Goal: Task Accomplishment & Management: Manage account settings

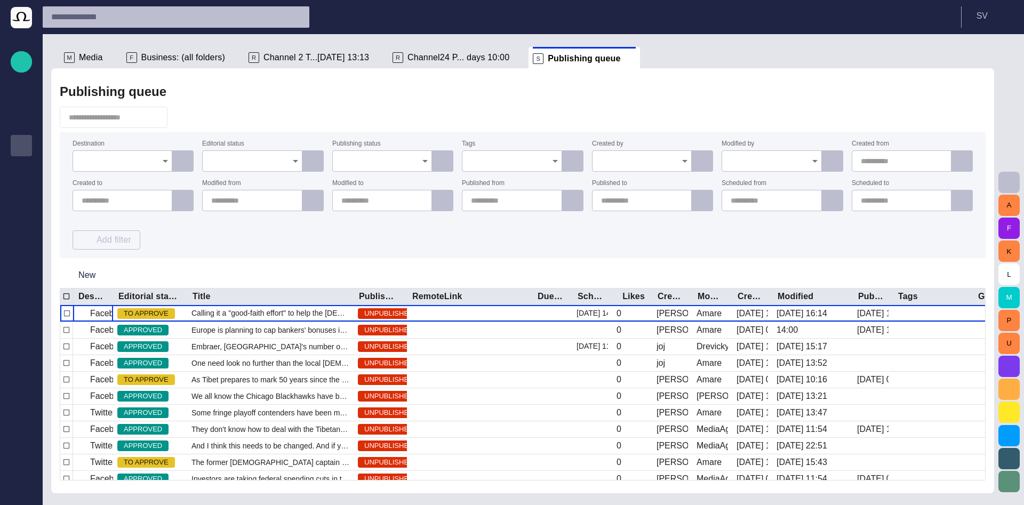
drag, startPoint x: 186, startPoint y: 123, endPoint x: 100, endPoint y: 35, distance: 122.5
click at [186, 122] on button "button" at bounding box center [182, 117] width 20 height 19
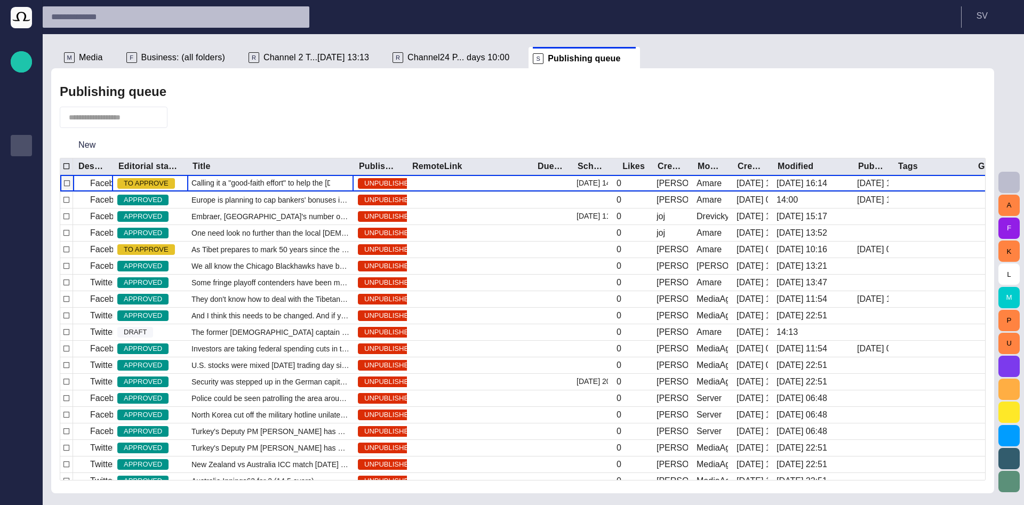
click at [212, 187] on span "Calling it a "good-faith effort" to help the [DEMOGRAPHIC_DATA] people, [DEMOGR…" at bounding box center [270, 183] width 158 height 11
click at [212, 184] on span "Calling it a "good-faith effort" to help the [DEMOGRAPHIC_DATA] people, [DEMOGR…" at bounding box center [270, 183] width 158 height 11
click at [213, 184] on span "Calling it a "good-faith effort" to help the [DEMOGRAPHIC_DATA] people, [DEMOGR…" at bounding box center [270, 183] width 158 height 11
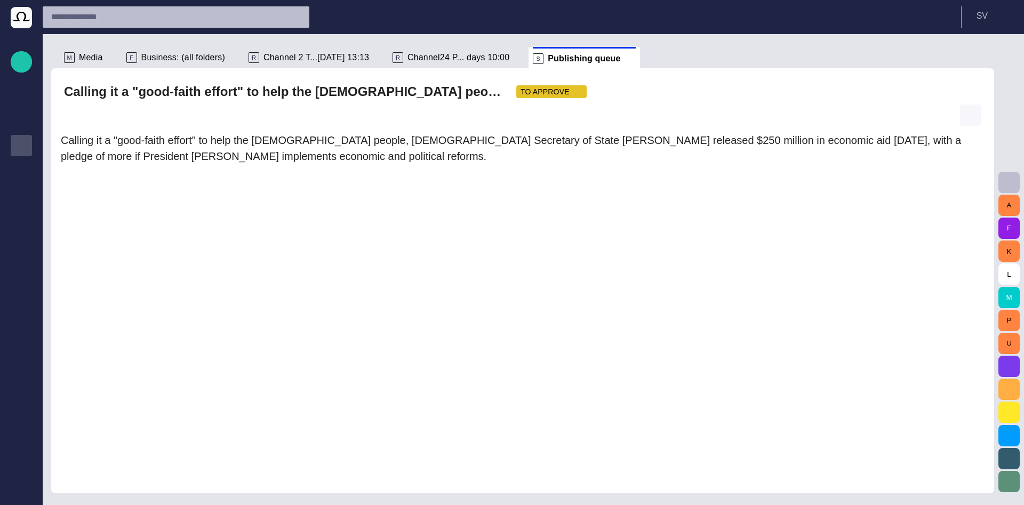
click at [969, 117] on span "button" at bounding box center [970, 115] width 11 height 11
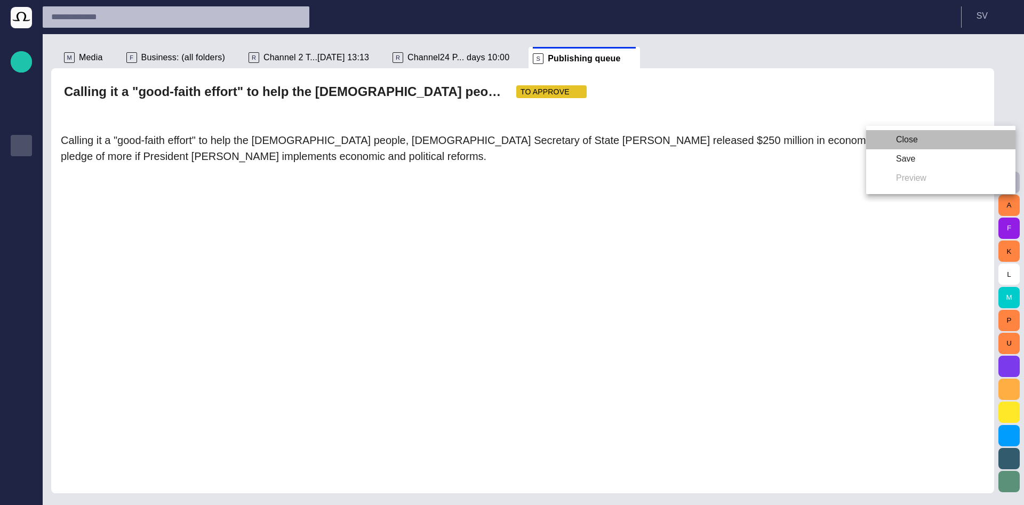
click at [930, 142] on li "Close" at bounding box center [940, 139] width 149 height 19
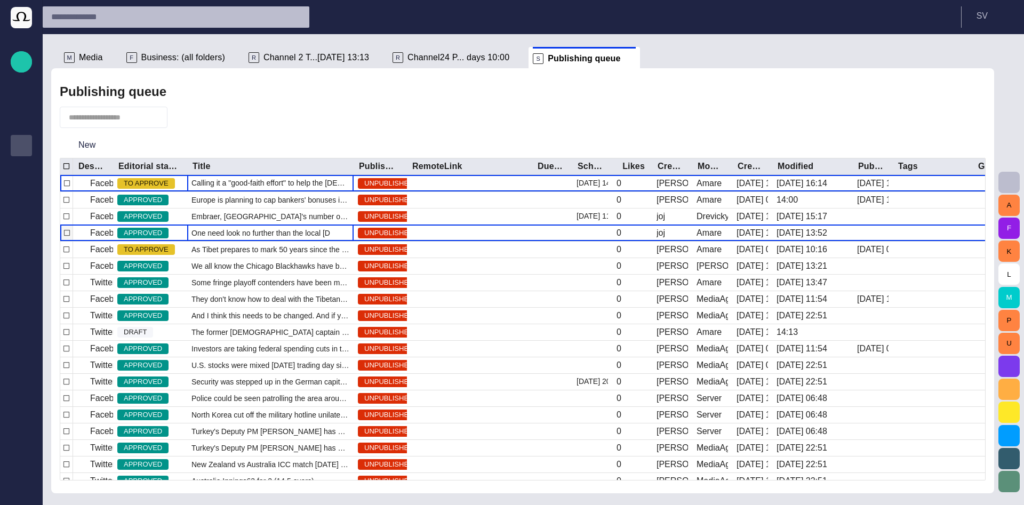
click at [242, 226] on div "One need look no further than the local [DEMOGRAPHIC_DATA] stand to fin" at bounding box center [270, 233] width 166 height 16
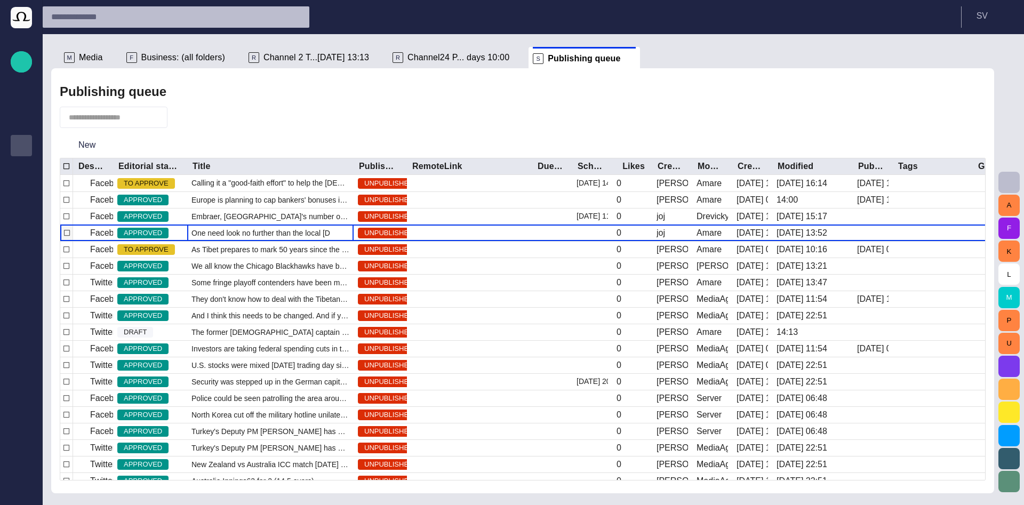
click at [242, 226] on div "One need look no further than the local [DEMOGRAPHIC_DATA] stand to fin" at bounding box center [270, 233] width 166 height 16
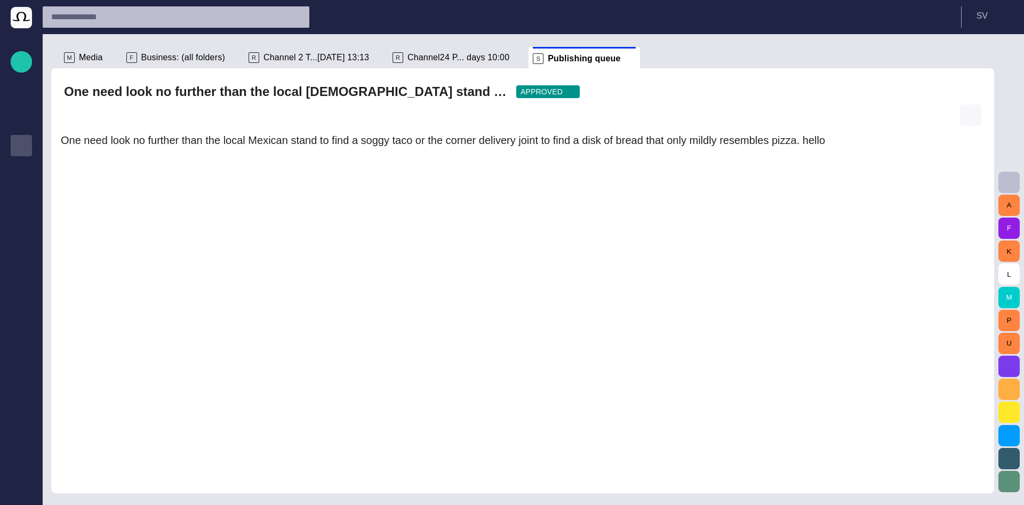
click at [966, 118] on span "button" at bounding box center [970, 115] width 11 height 11
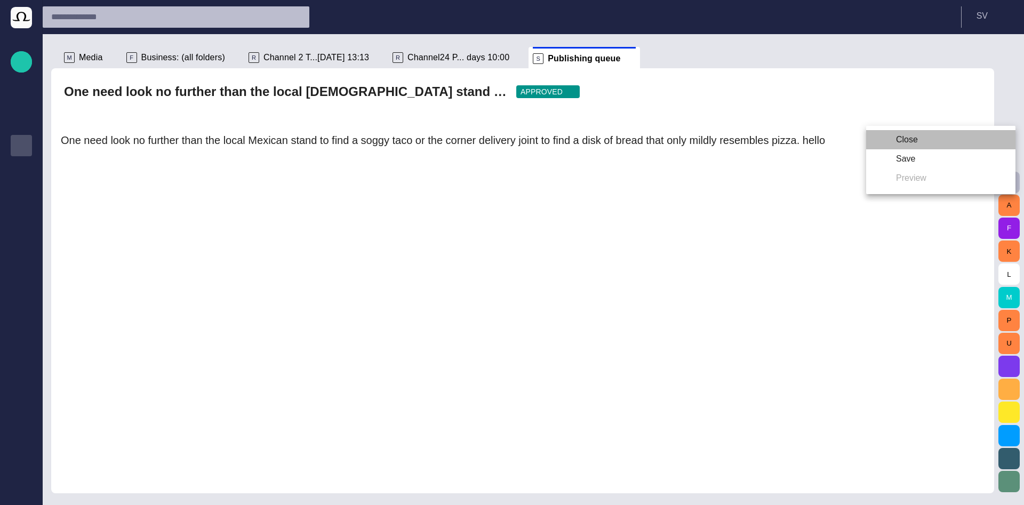
click at [962, 143] on li "Close" at bounding box center [940, 139] width 149 height 19
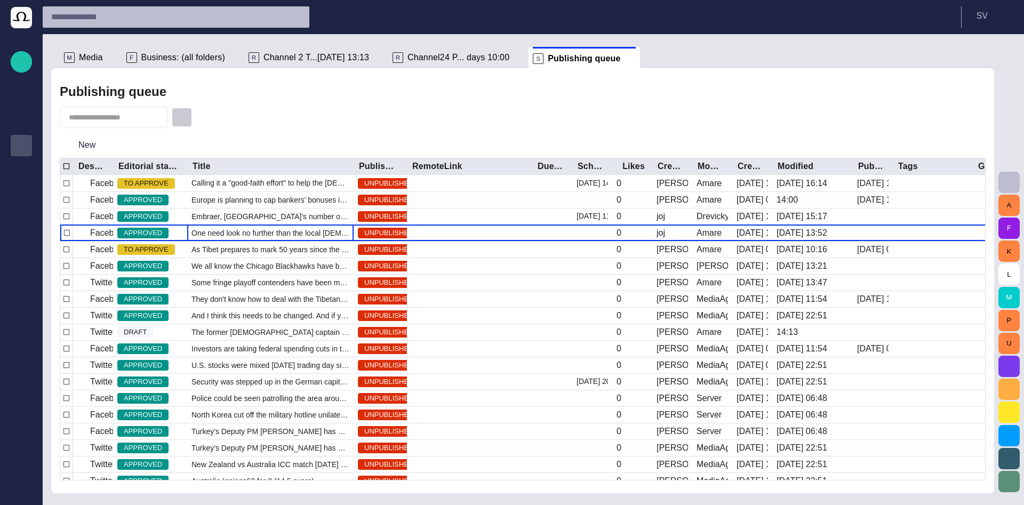
click at [186, 119] on span "button" at bounding box center [181, 117] width 11 height 11
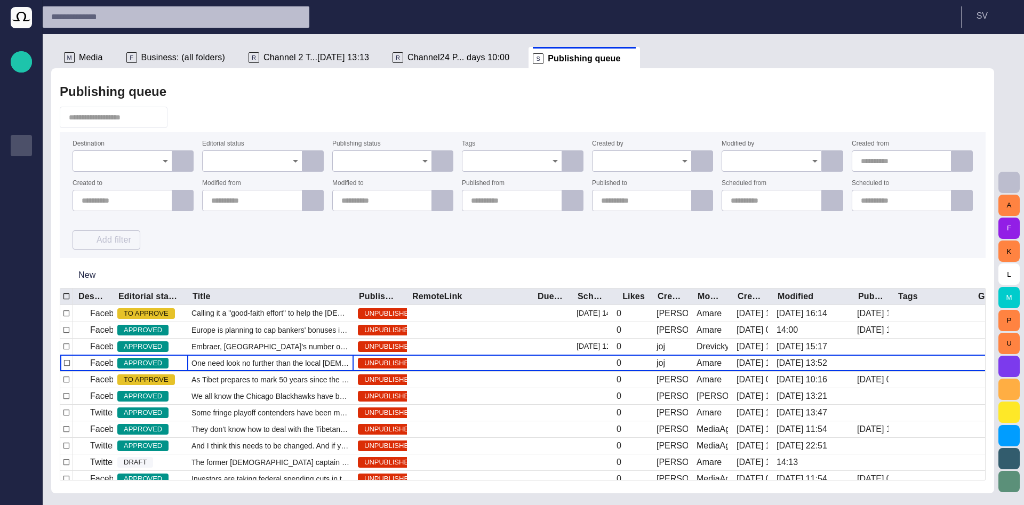
click at [156, 158] on div at bounding box center [123, 160] width 100 height 21
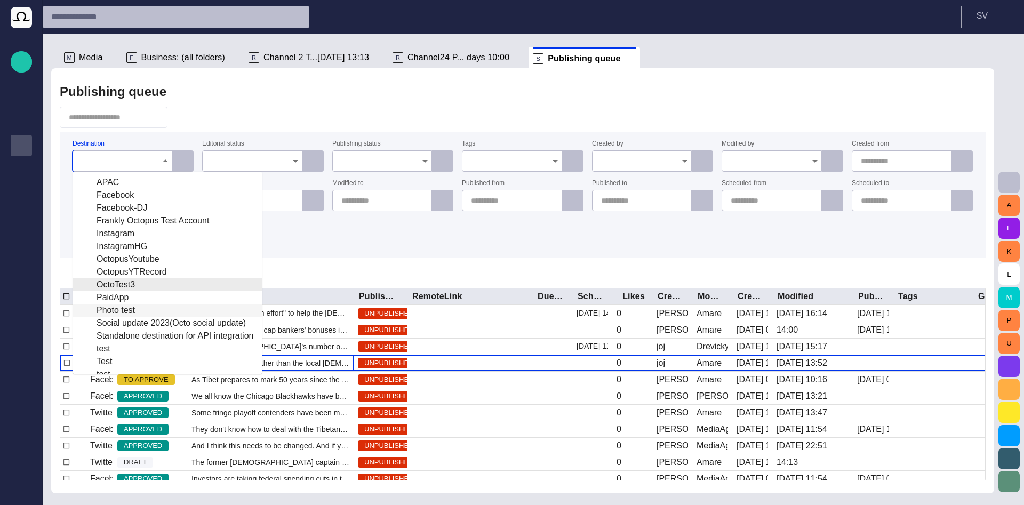
scroll to position [165, 0]
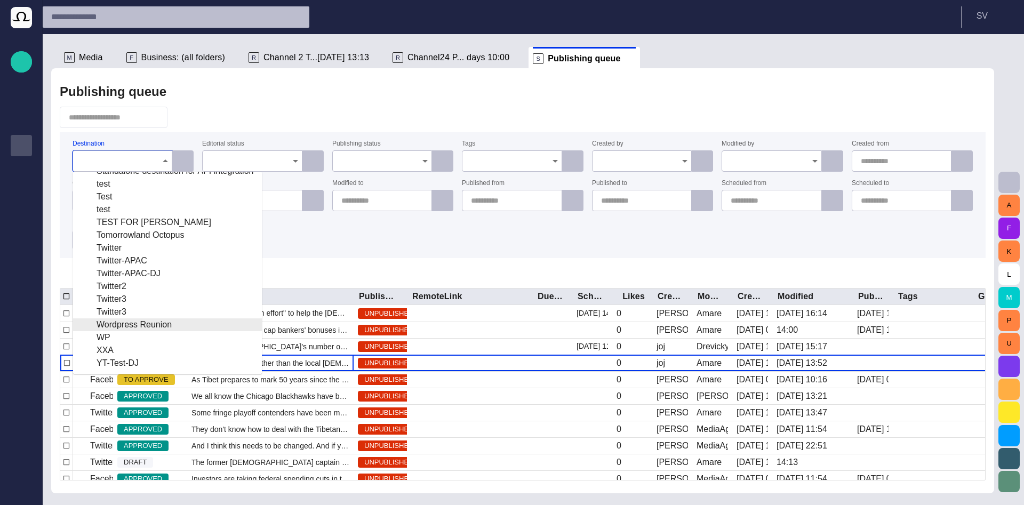
click at [131, 326] on div "Wordpress Reunion" at bounding box center [168, 324] width 172 height 13
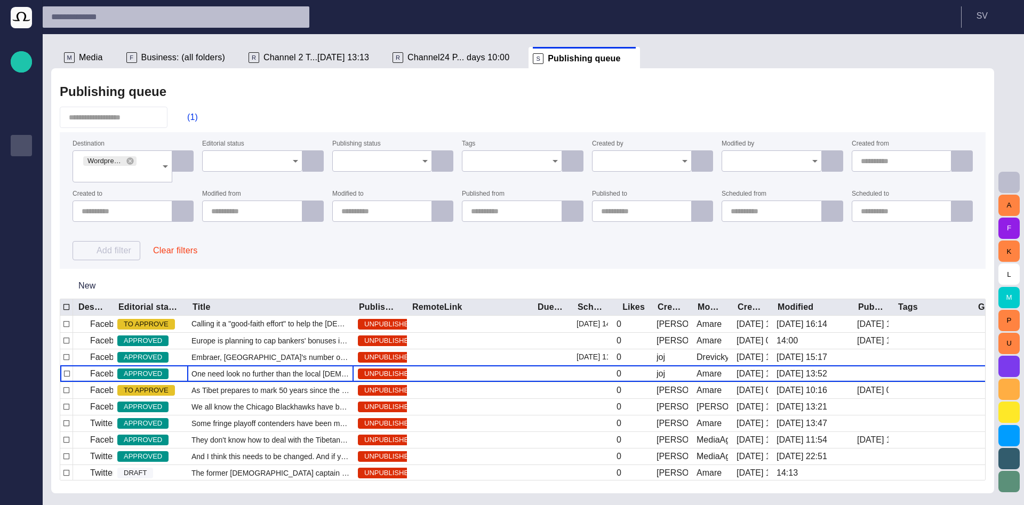
click at [258, 116] on div "(1)" at bounding box center [523, 117] width 926 height 21
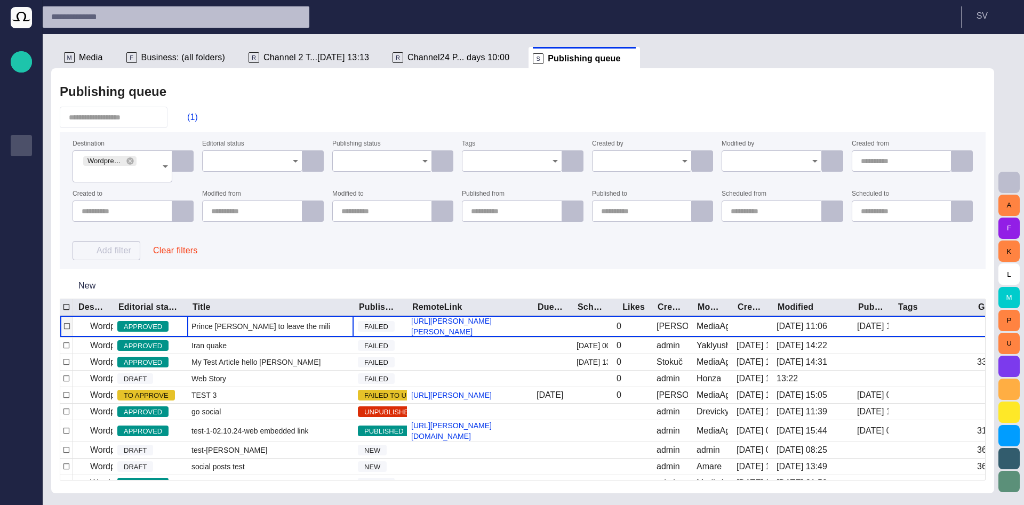
click at [208, 326] on div "Prince William to leave the military" at bounding box center [270, 326] width 166 height 21
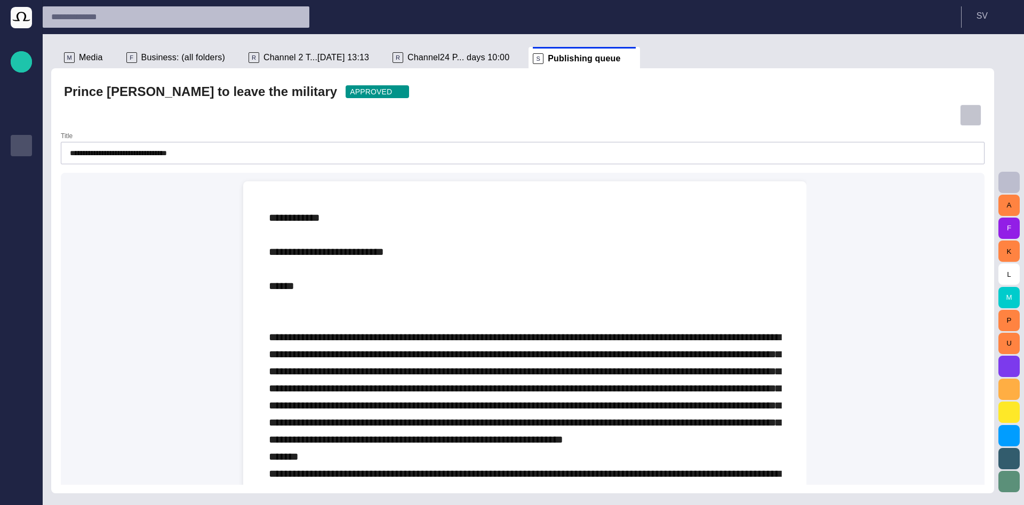
click at [976, 114] on button "button" at bounding box center [970, 114] width 21 height 21
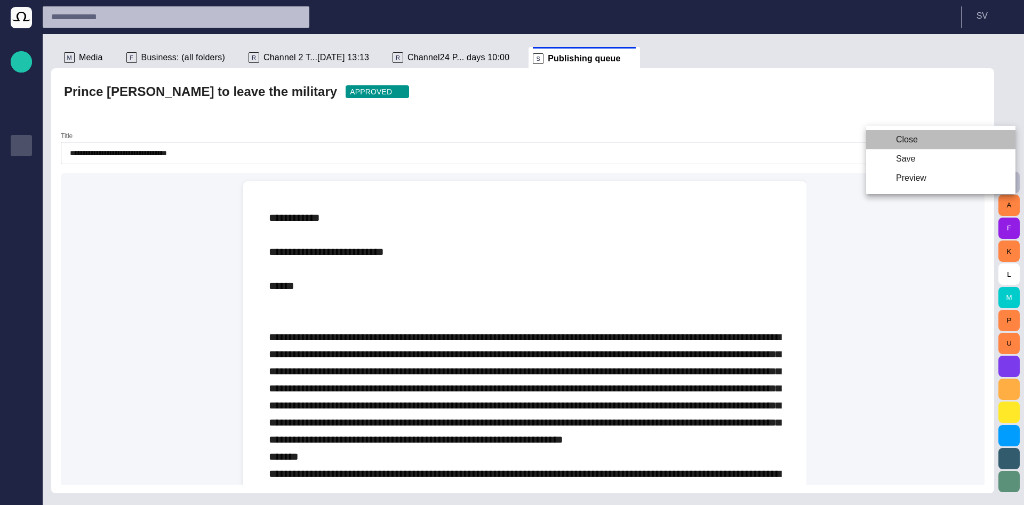
click at [955, 141] on li "Close" at bounding box center [940, 139] width 149 height 19
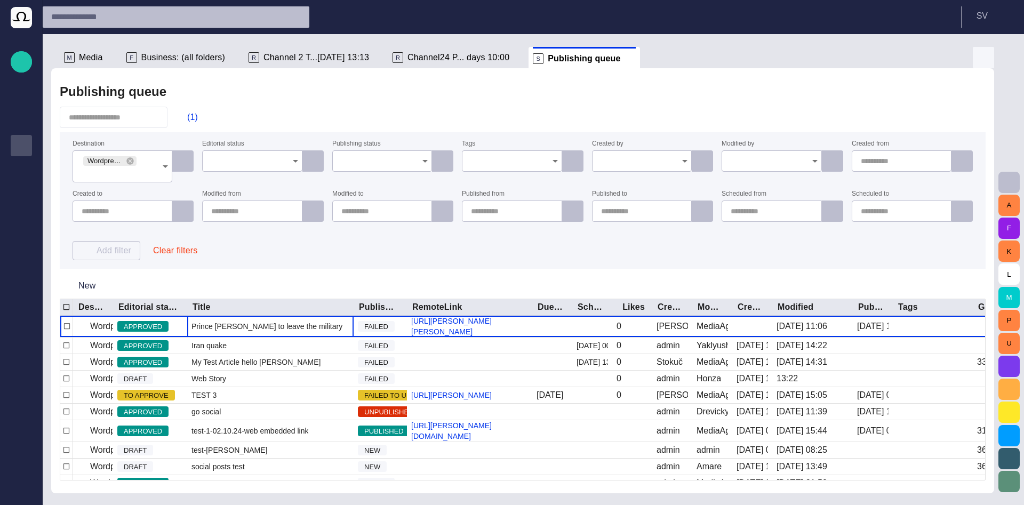
click at [986, 51] on button "button" at bounding box center [982, 57] width 21 height 21
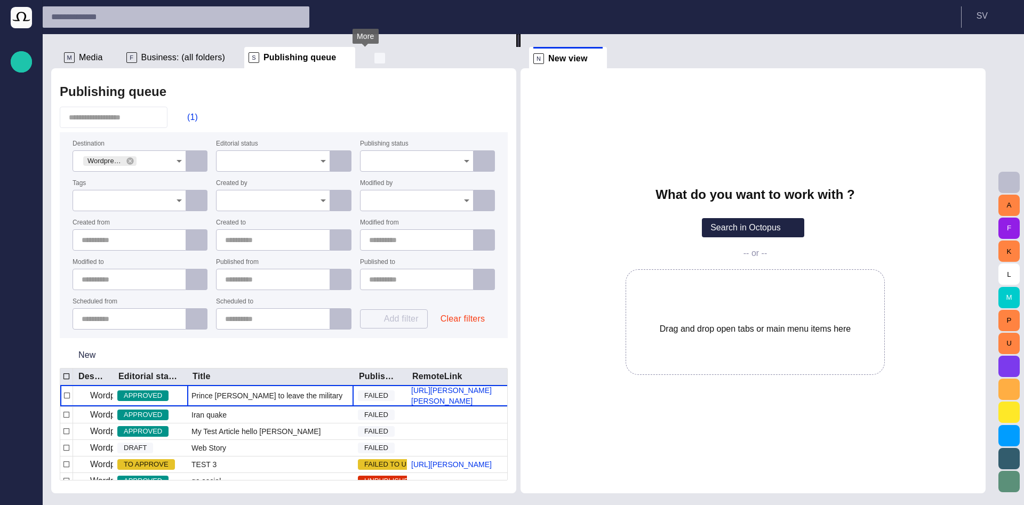
click at [374, 59] on span "button" at bounding box center [379, 58] width 11 height 11
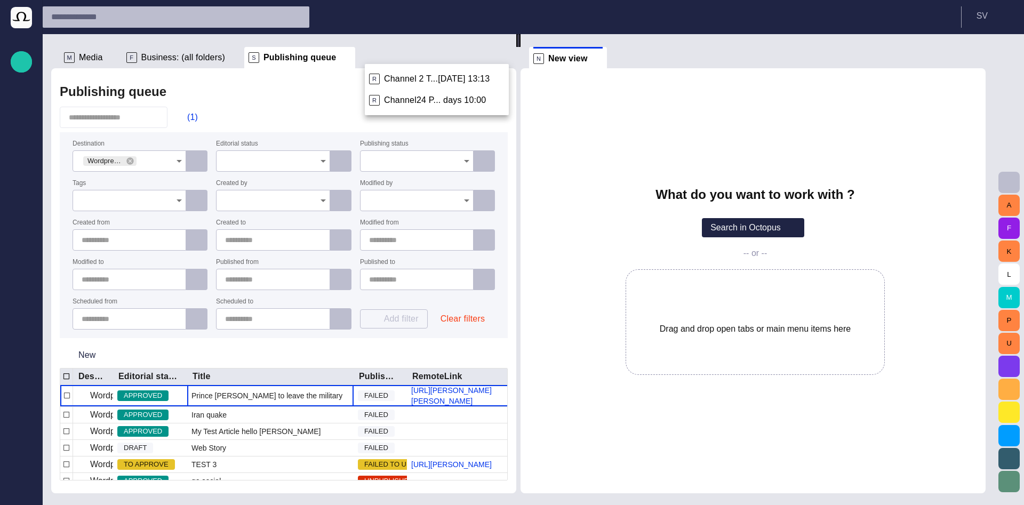
click at [402, 104] on span "Channel24 P... days 10:00" at bounding box center [435, 100] width 102 height 11
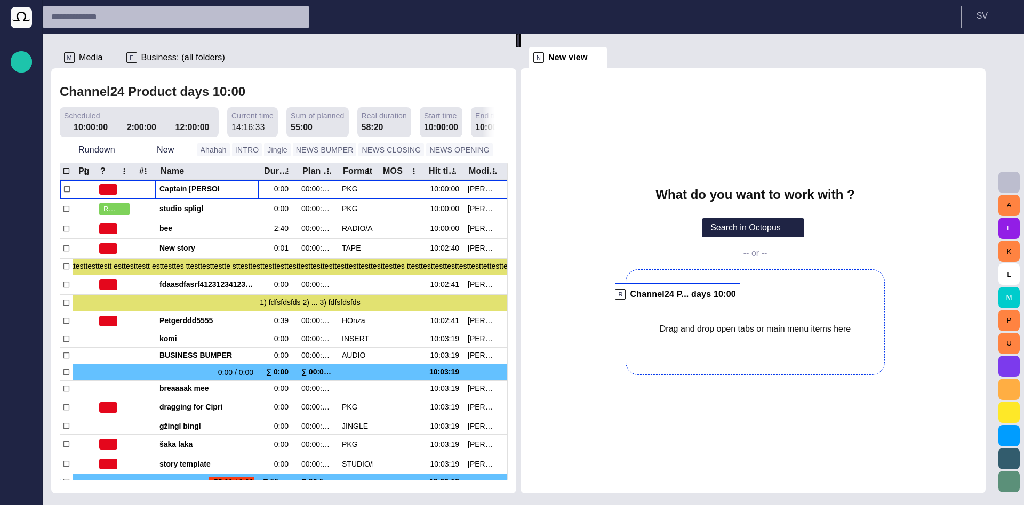
drag, startPoint x: 318, startPoint y: 55, endPoint x: 727, endPoint y: 307, distance: 480.1
click at [727, 307] on div "M Media F Business: (all folders) R Channel24 P... days 10:00 Channel24 Product…" at bounding box center [522, 263] width 943 height 459
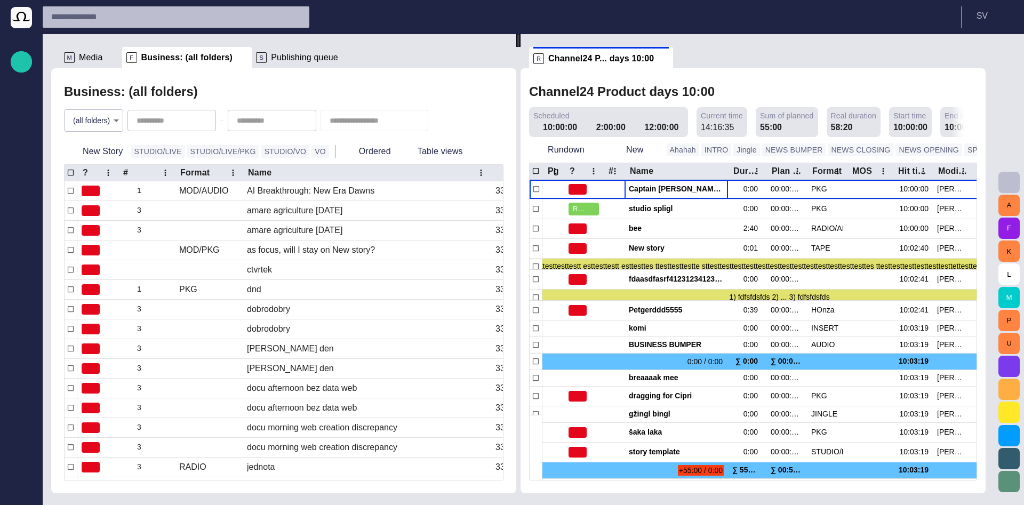
click at [280, 56] on span "Publishing queue" at bounding box center [304, 57] width 67 height 11
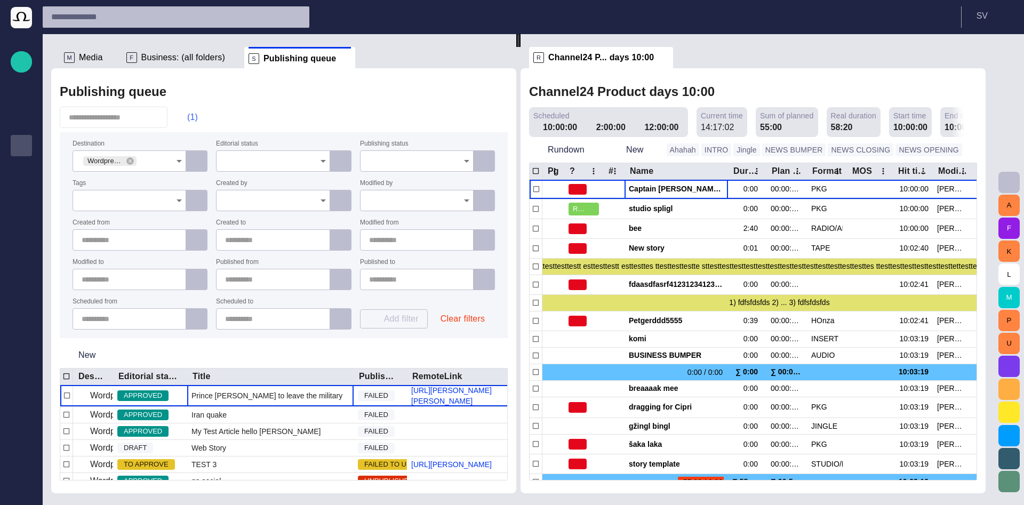
click at [187, 116] on span "button" at bounding box center [181, 117] width 11 height 11
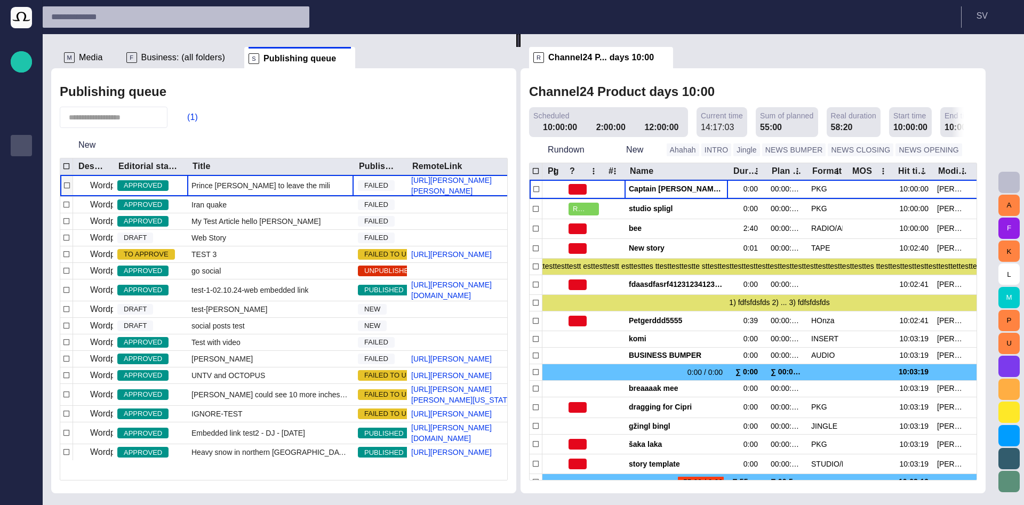
click at [232, 196] on div "Prince William to leave the military" at bounding box center [270, 185] width 166 height 21
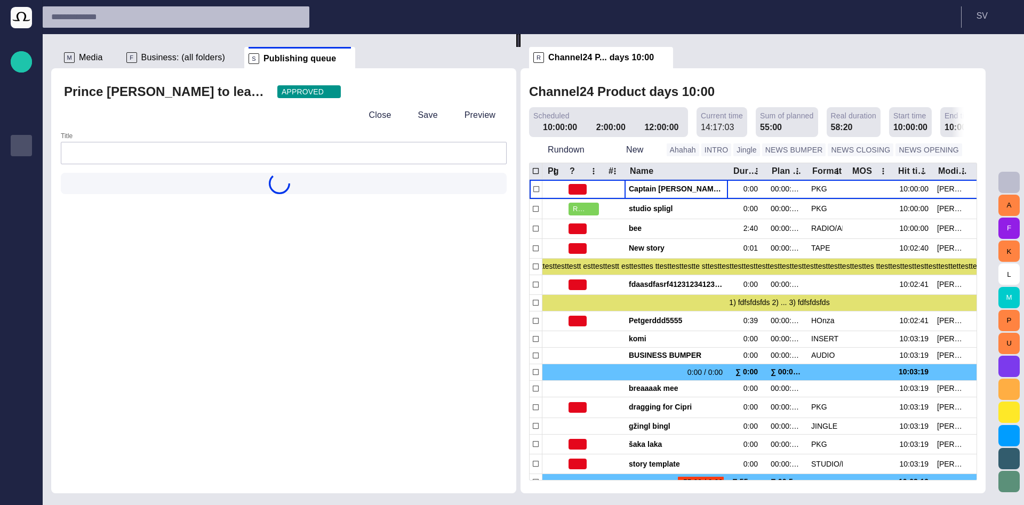
type input "**********"
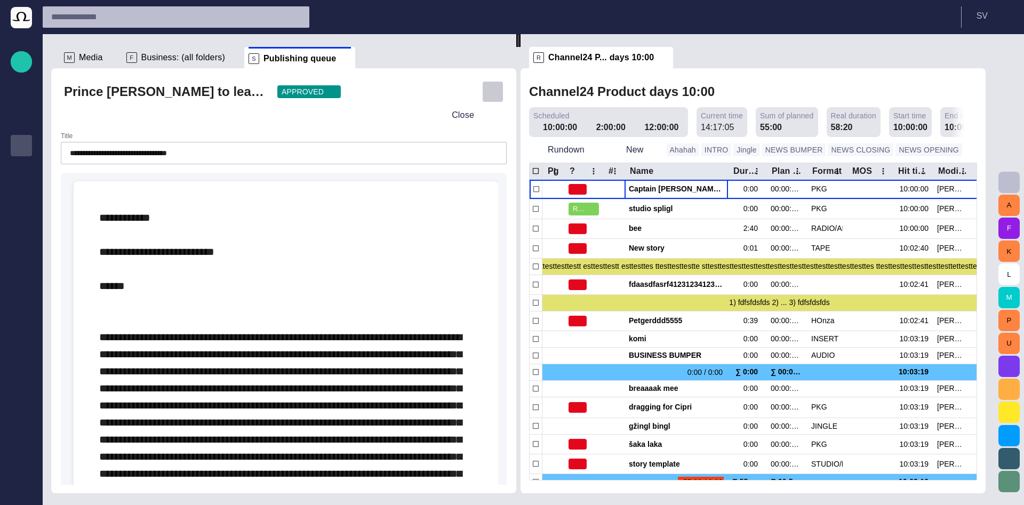
click at [496, 93] on span "button" at bounding box center [492, 91] width 11 height 11
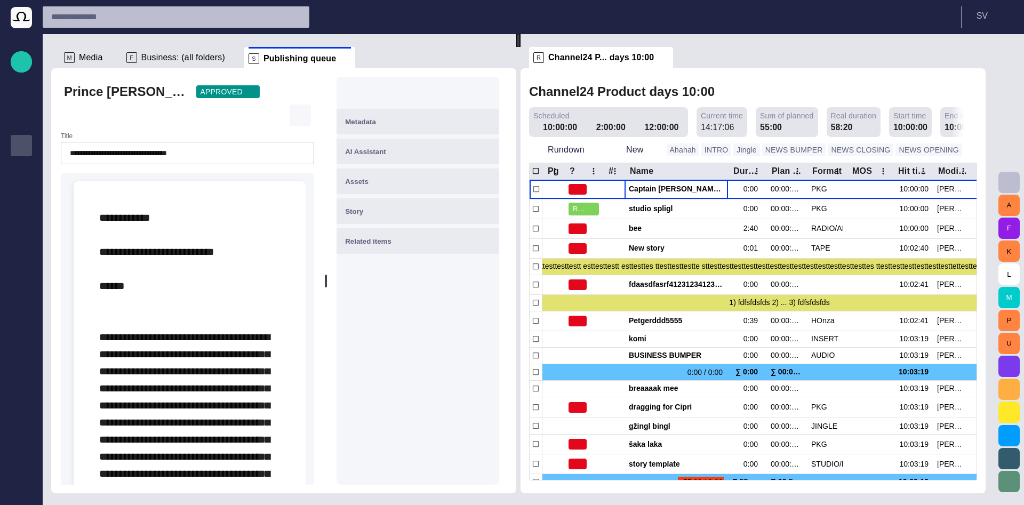
click at [302, 113] on span "button" at bounding box center [300, 115] width 11 height 11
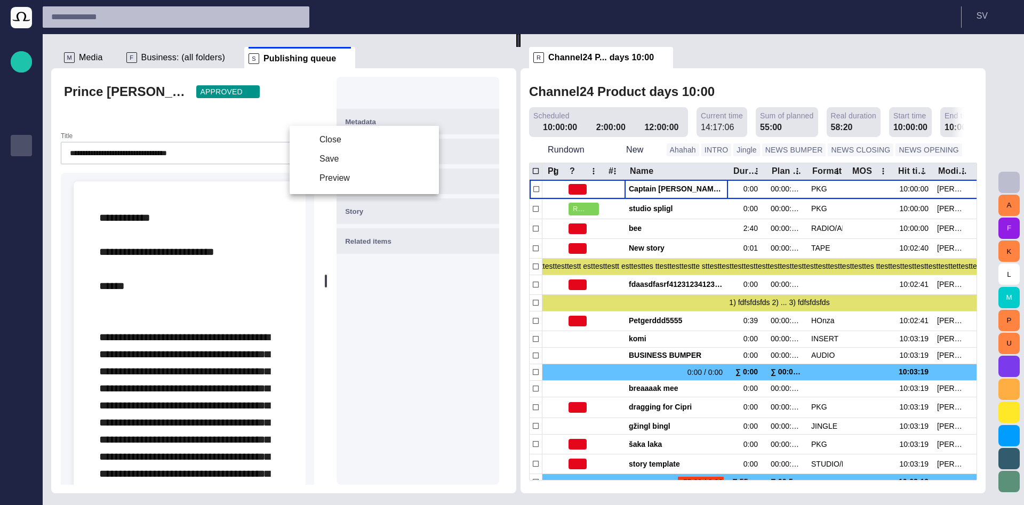
click at [302, 113] on div at bounding box center [512, 252] width 1024 height 505
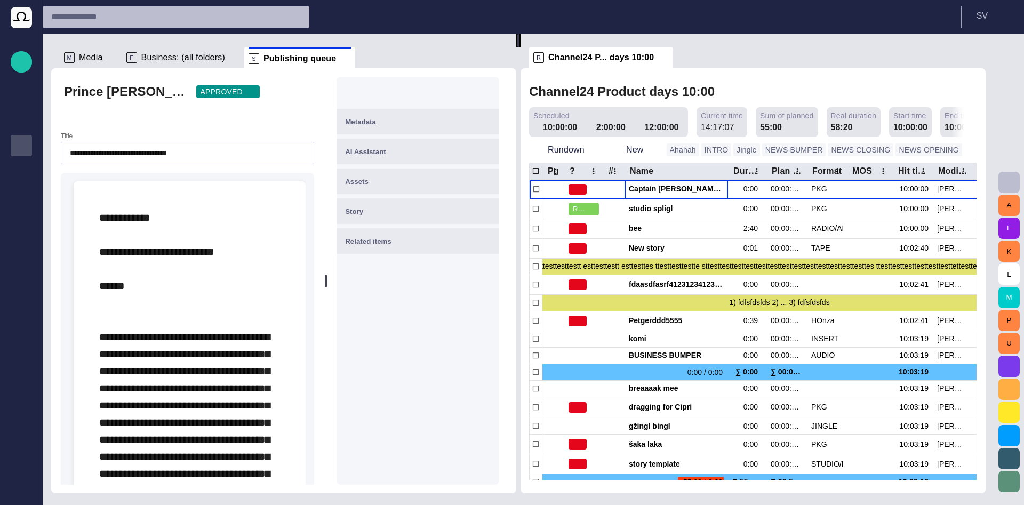
click at [489, 93] on span "button" at bounding box center [484, 91] width 11 height 11
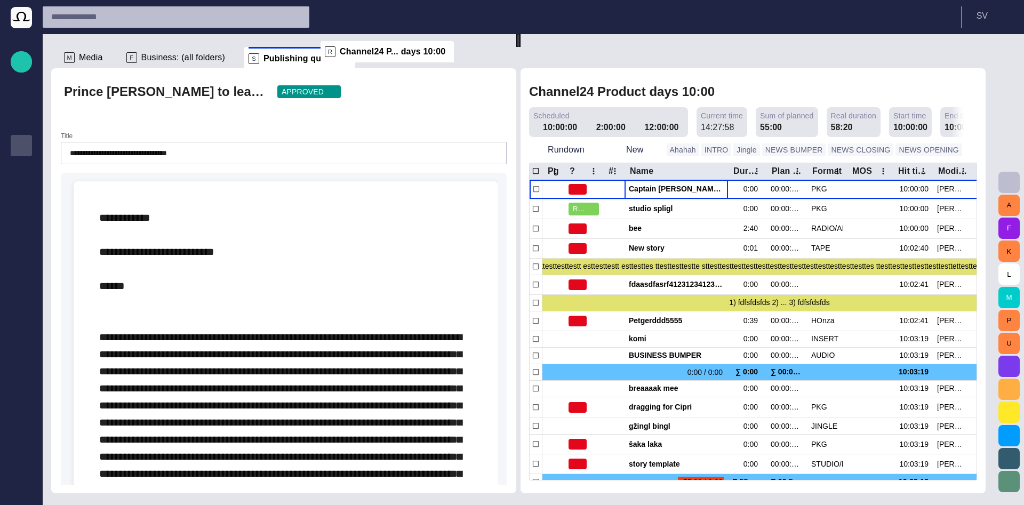
drag, startPoint x: 602, startPoint y: 57, endPoint x: 355, endPoint y: 61, distance: 246.9
click at [355, 61] on div "**********" at bounding box center [522, 263] width 943 height 459
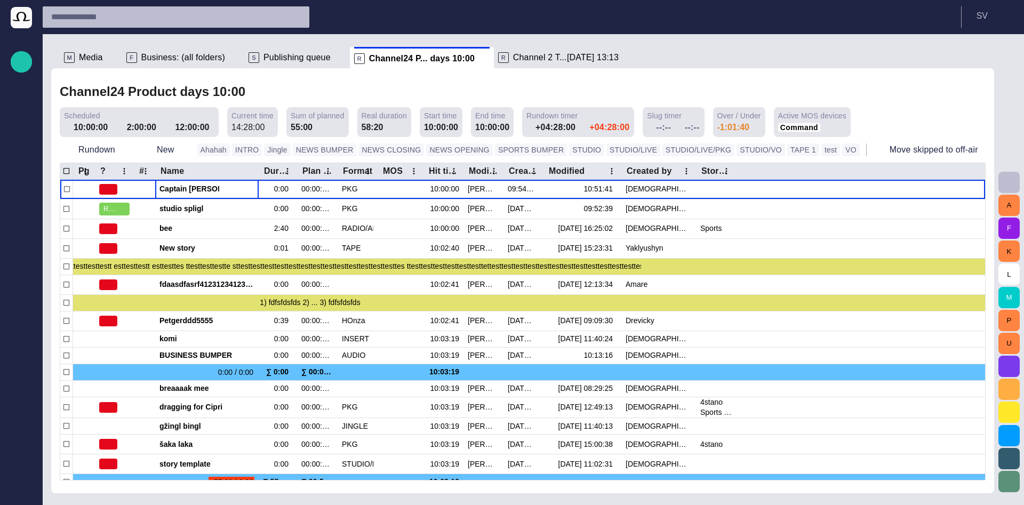
click at [269, 91] on span "button" at bounding box center [274, 91] width 11 height 11
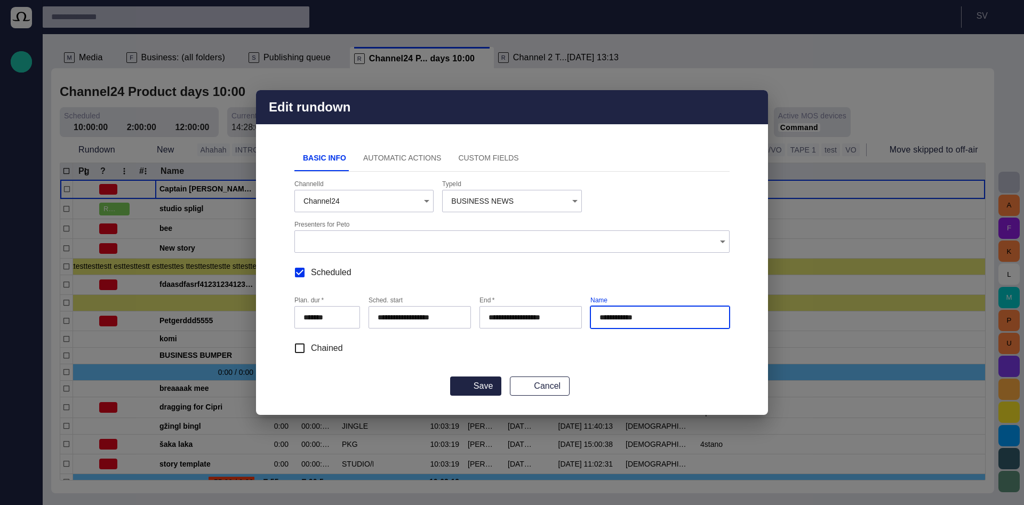
click at [623, 321] on input "**********" at bounding box center [659, 317] width 121 height 11
type input "**********"
click at [450, 376] on button "Save" at bounding box center [475, 385] width 51 height 19
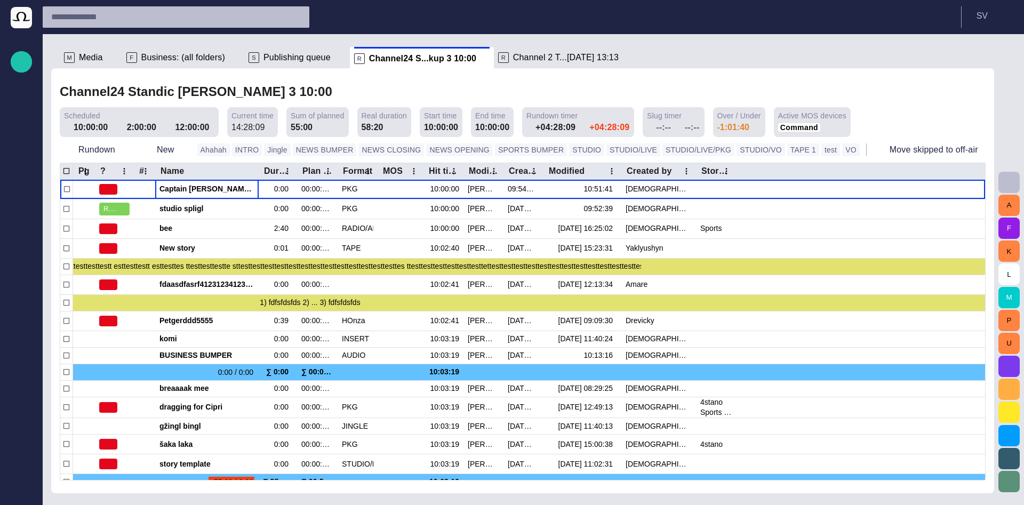
click at [286, 58] on span "Publishing queue" at bounding box center [296, 57] width 67 height 11
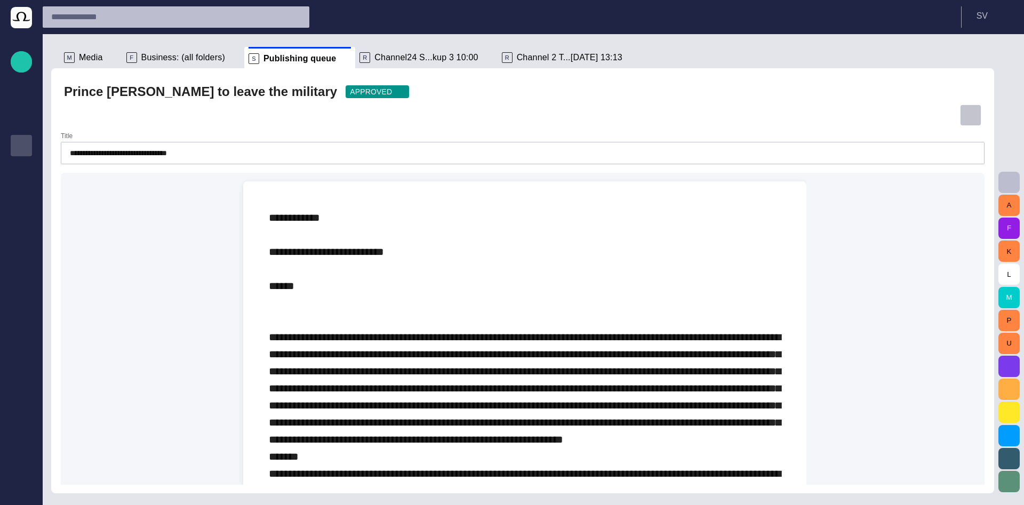
click at [970, 112] on span "button" at bounding box center [970, 115] width 11 height 11
click at [964, 135] on li "Close" at bounding box center [940, 139] width 149 height 19
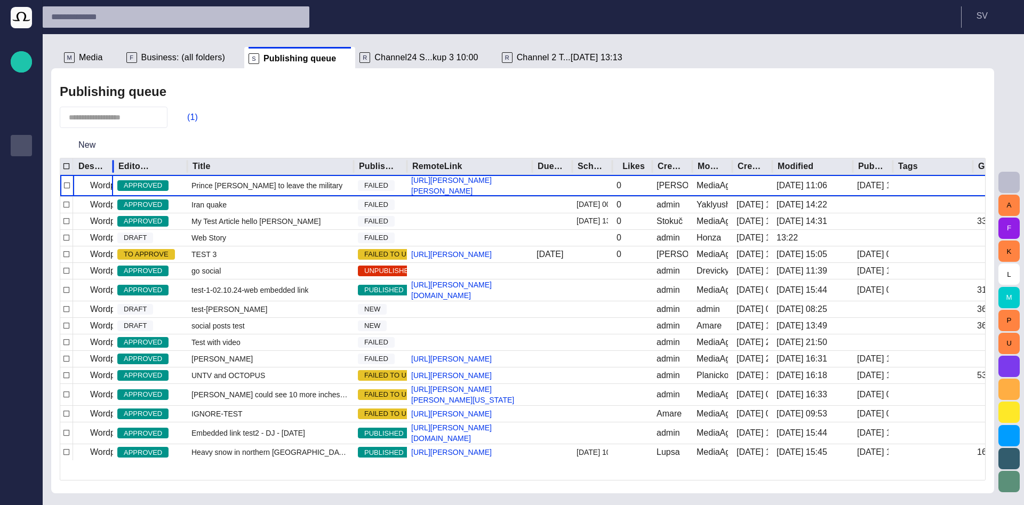
drag, startPoint x: 114, startPoint y: 164, endPoint x: 158, endPoint y: 169, distance: 44.5
click at [116, 169] on div at bounding box center [112, 166] width 5 height 17
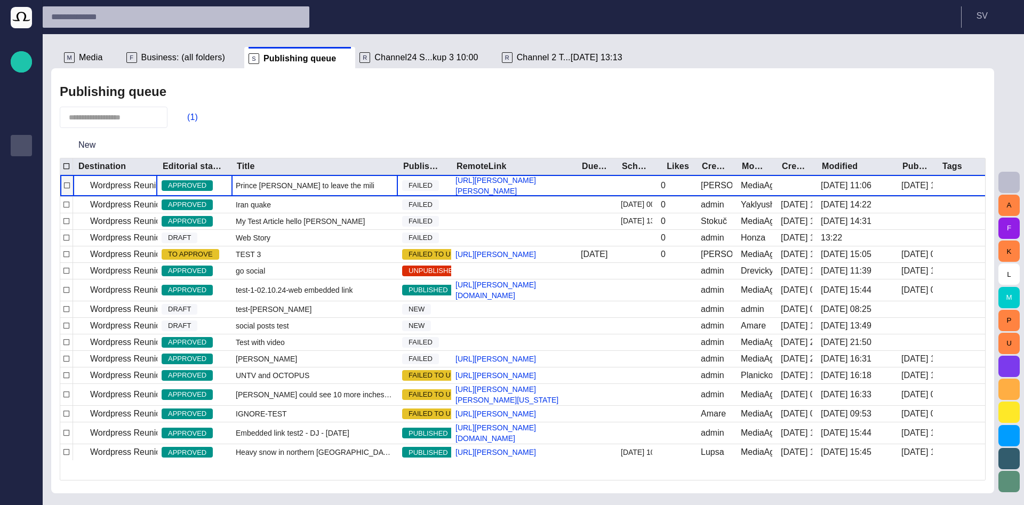
click at [260, 191] on span "Prince William to leave the military" at bounding box center [311, 185] width 151 height 11
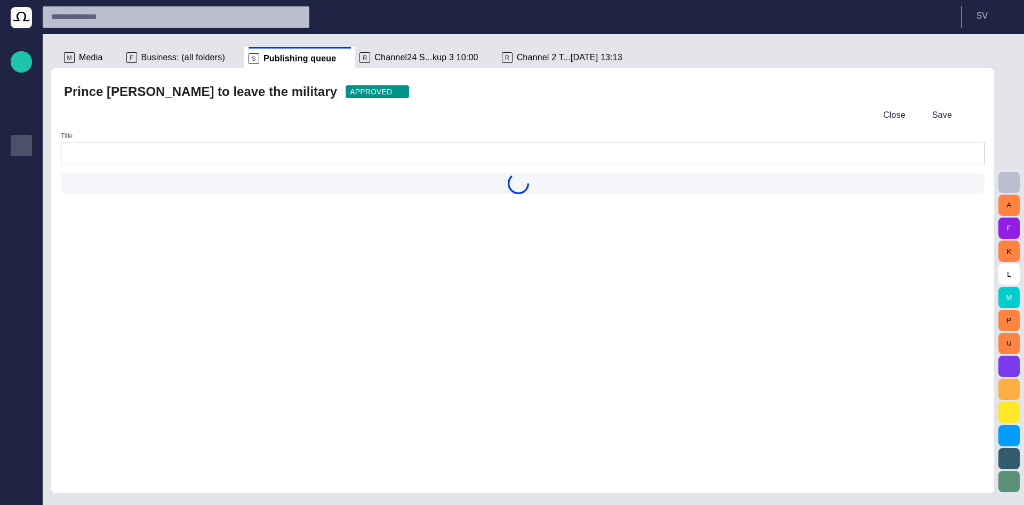
type input "**********"
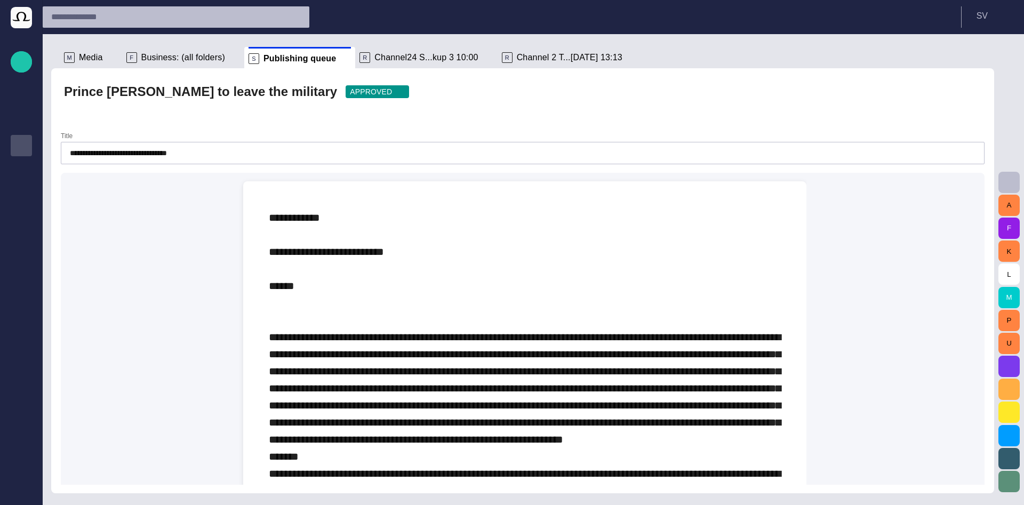
click at [288, 295] on p at bounding box center [525, 465] width 512 height 512
click at [305, 320] on p at bounding box center [525, 465] width 512 height 512
click at [976, 119] on button "button" at bounding box center [970, 114] width 21 height 21
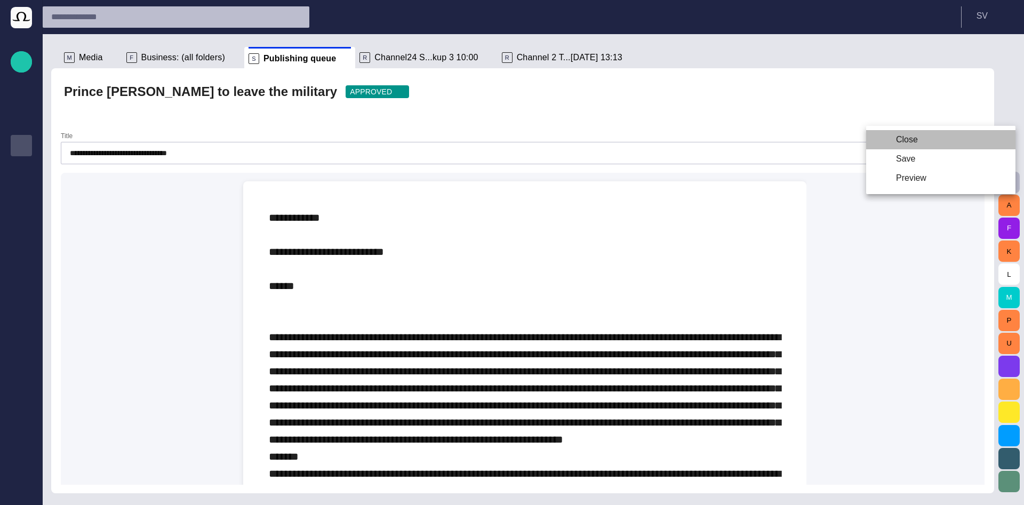
click at [939, 136] on li "Close" at bounding box center [940, 139] width 149 height 19
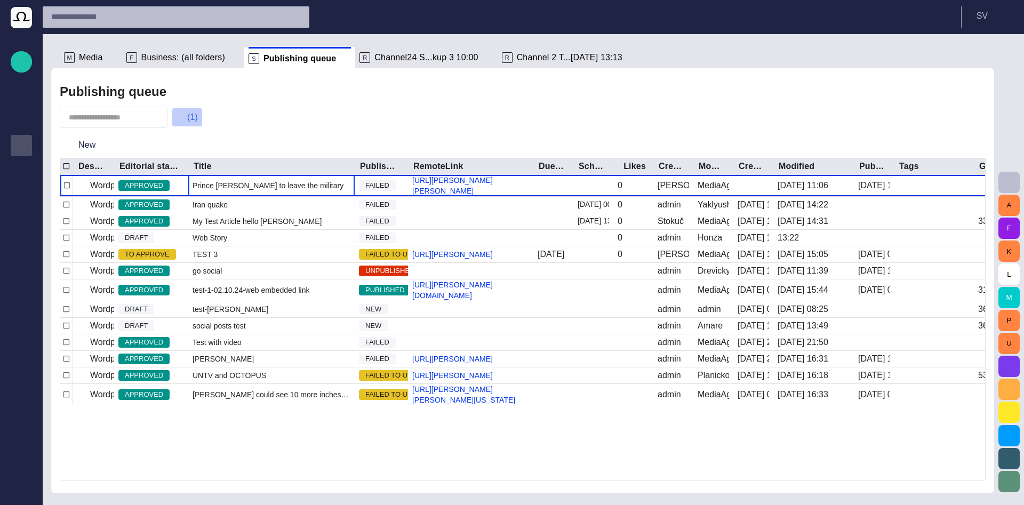
click at [195, 123] on button "(1)" at bounding box center [187, 117] width 31 height 19
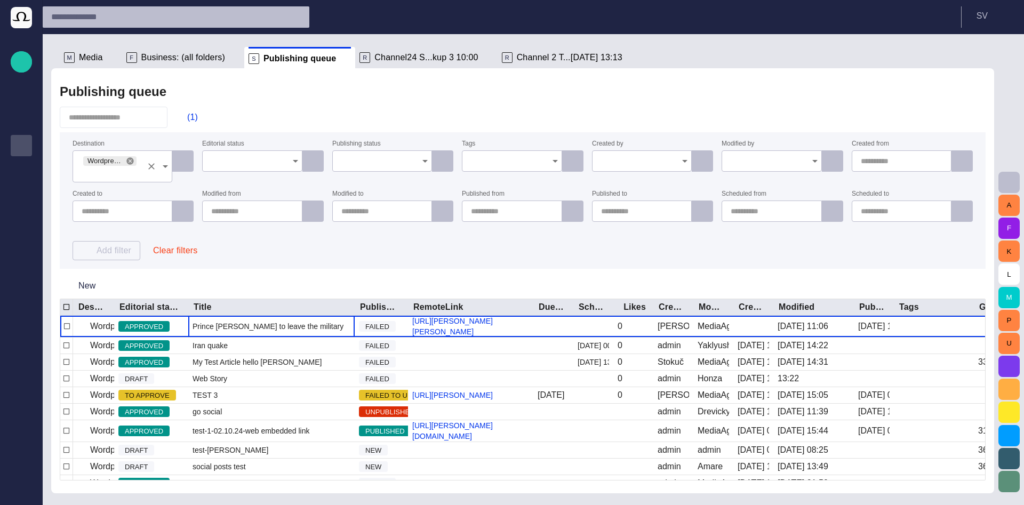
click at [132, 162] on icon at bounding box center [129, 160] width 7 height 7
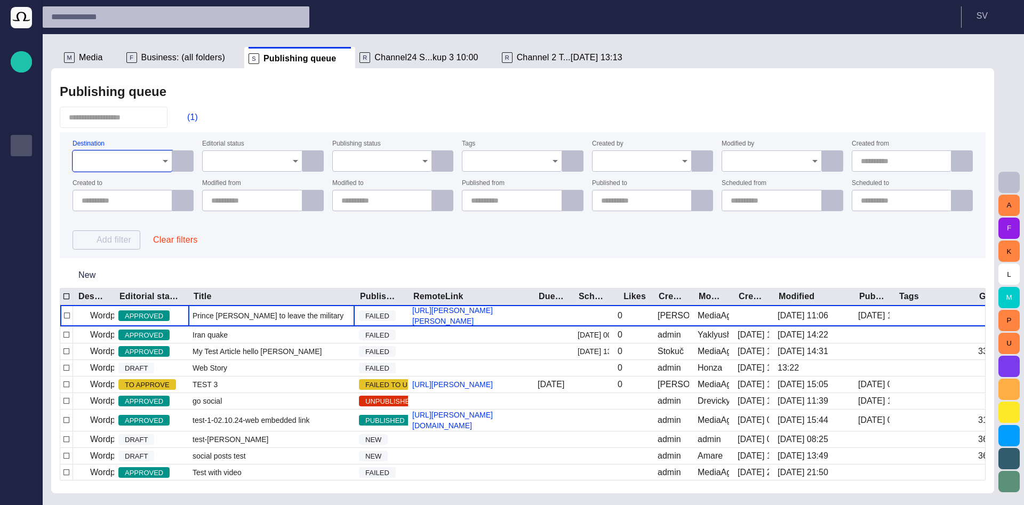
click at [132, 162] on input "Destination" at bounding box center [119, 161] width 74 height 11
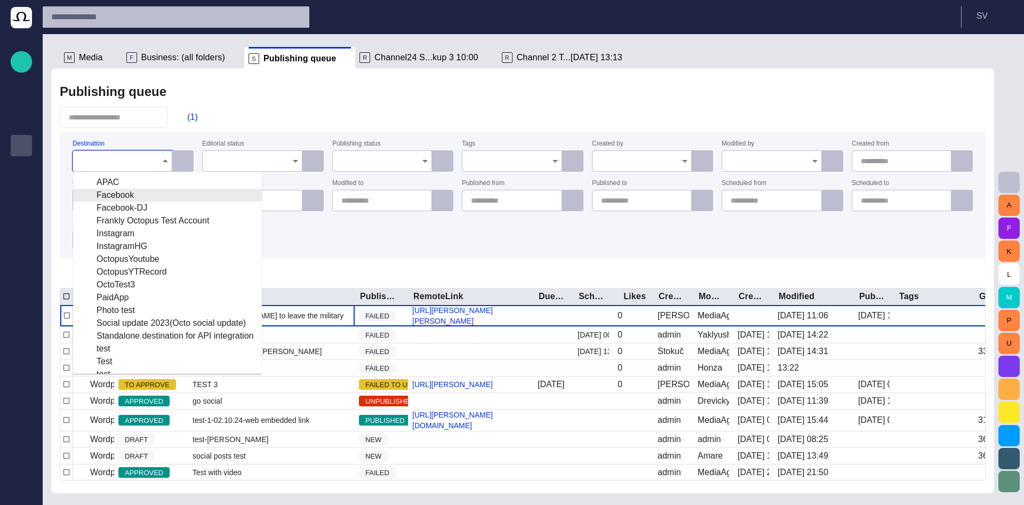
click at [131, 196] on div "Facebook" at bounding box center [168, 195] width 172 height 13
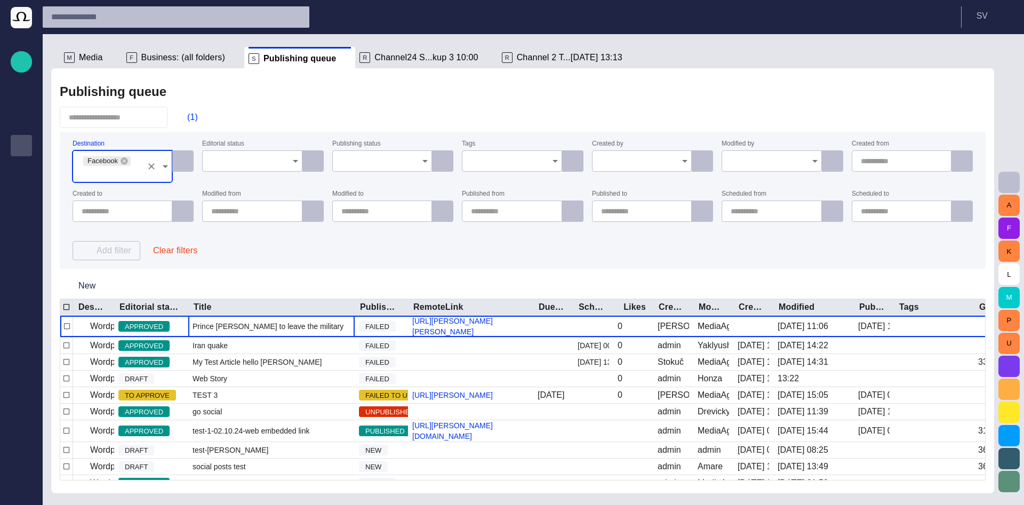
click at [244, 120] on div "(1)" at bounding box center [523, 117] width 926 height 21
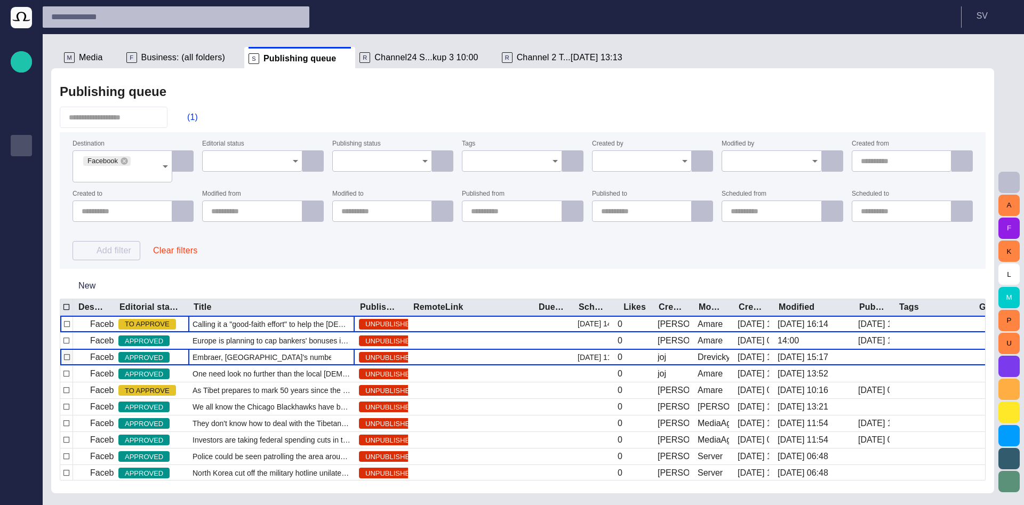
click at [284, 361] on span "Embraer, [GEOGRAPHIC_DATA]'s number one exporter of manufactured goods," at bounding box center [271, 357] width 158 height 11
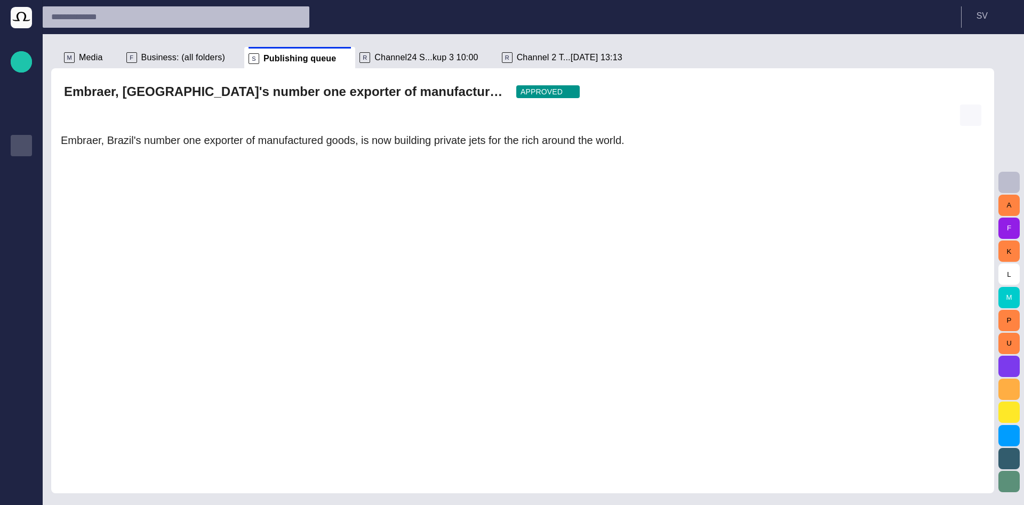
click at [966, 113] on span "button" at bounding box center [970, 115] width 11 height 11
click at [937, 137] on li "Close" at bounding box center [940, 139] width 149 height 19
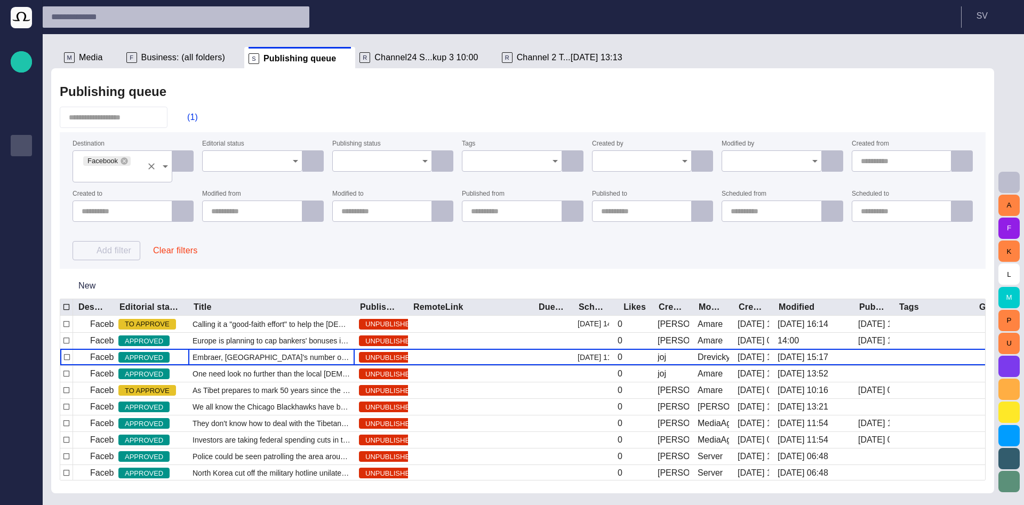
click at [151, 160] on button "Clear" at bounding box center [151, 166] width 15 height 15
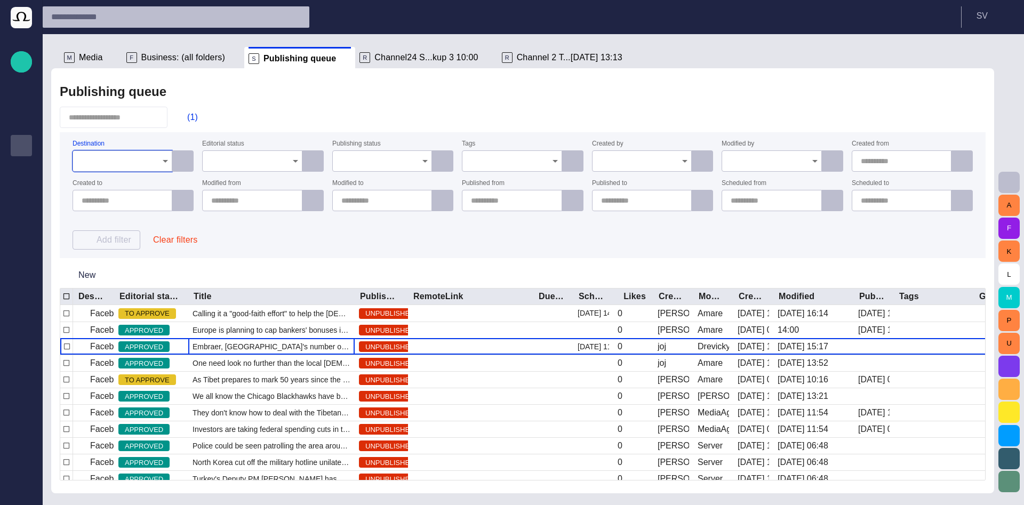
click at [143, 158] on input "Destination" at bounding box center [119, 161] width 74 height 11
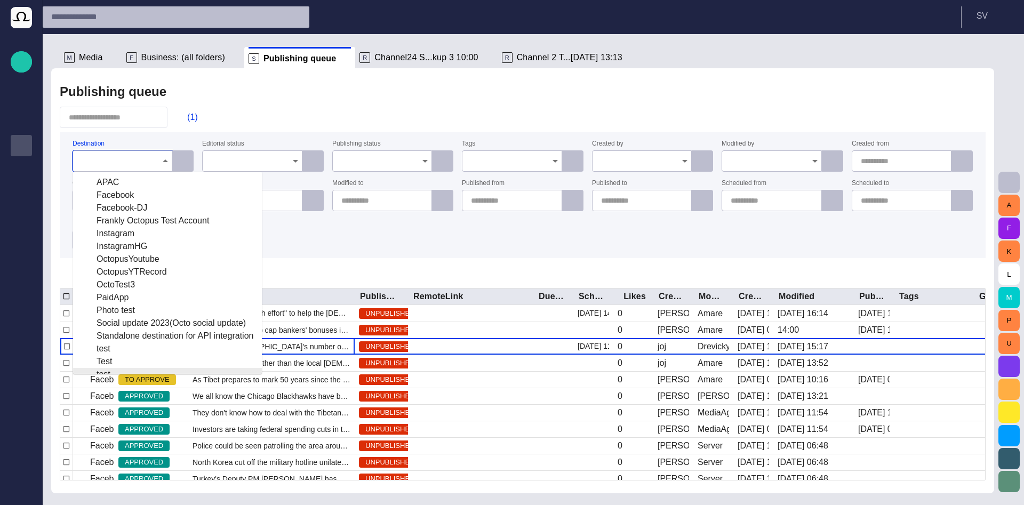
scroll to position [128, 0]
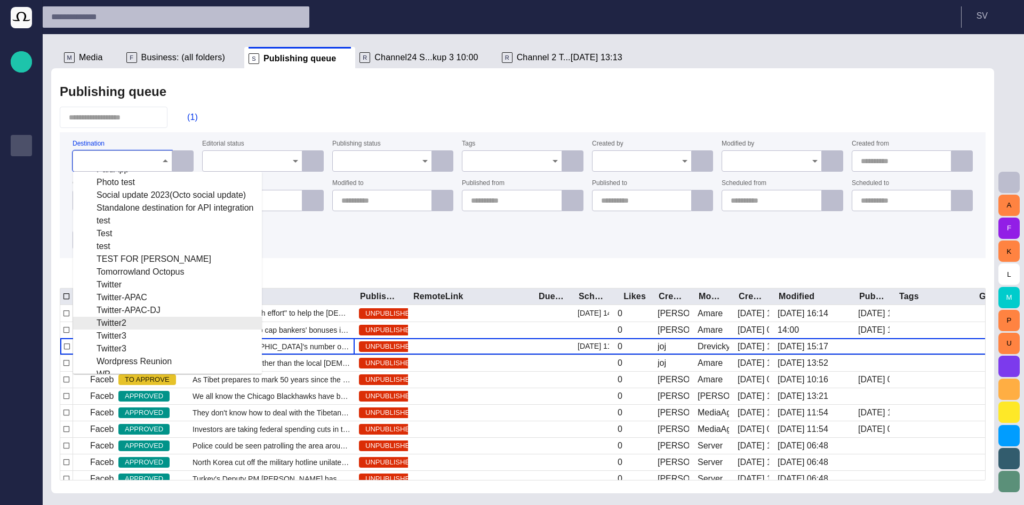
click at [125, 319] on div "Twitter2" at bounding box center [168, 323] width 172 height 13
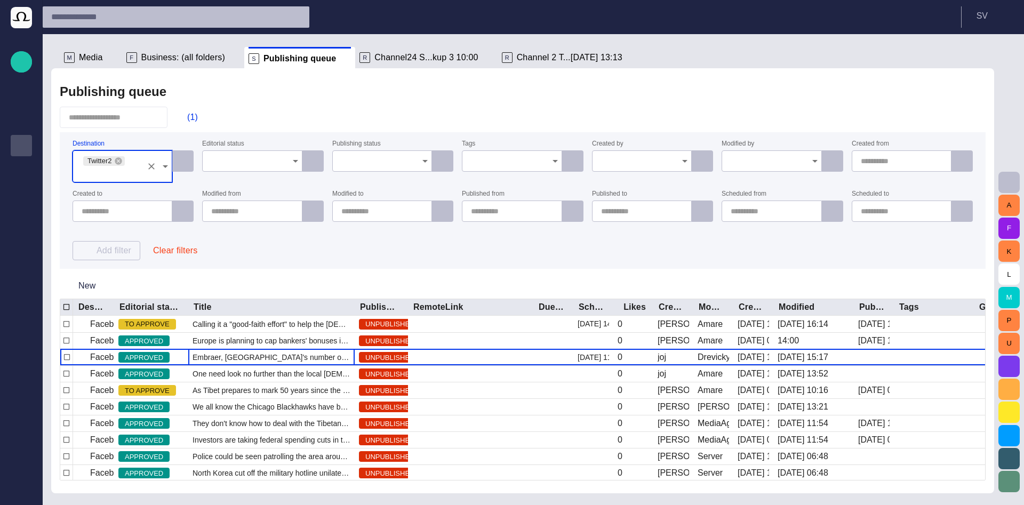
click at [222, 229] on div "Destination Twitter2 Editorial status Publishing status Tags Created by Modifie…" at bounding box center [523, 200] width 900 height 119
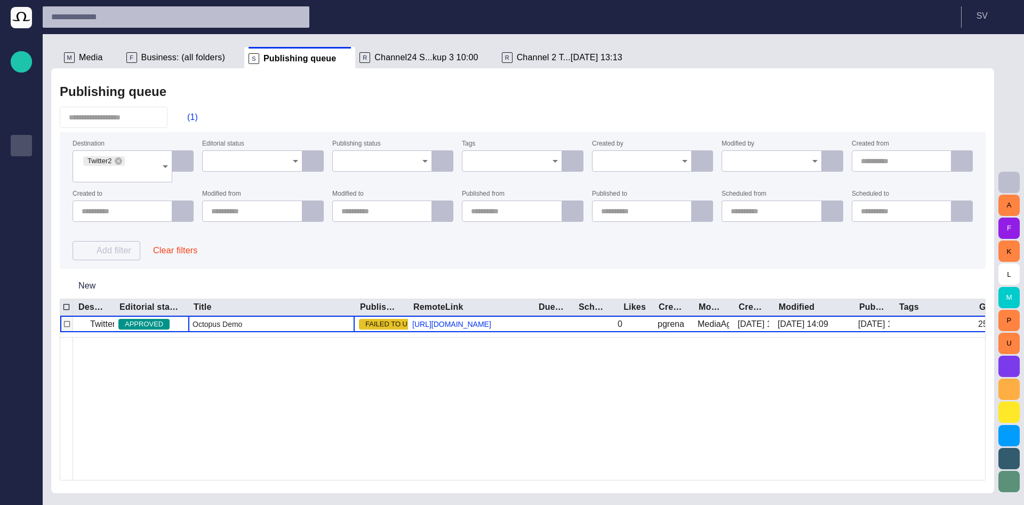
click at [225, 319] on span "Octopus Demo" at bounding box center [217, 324] width 50 height 11
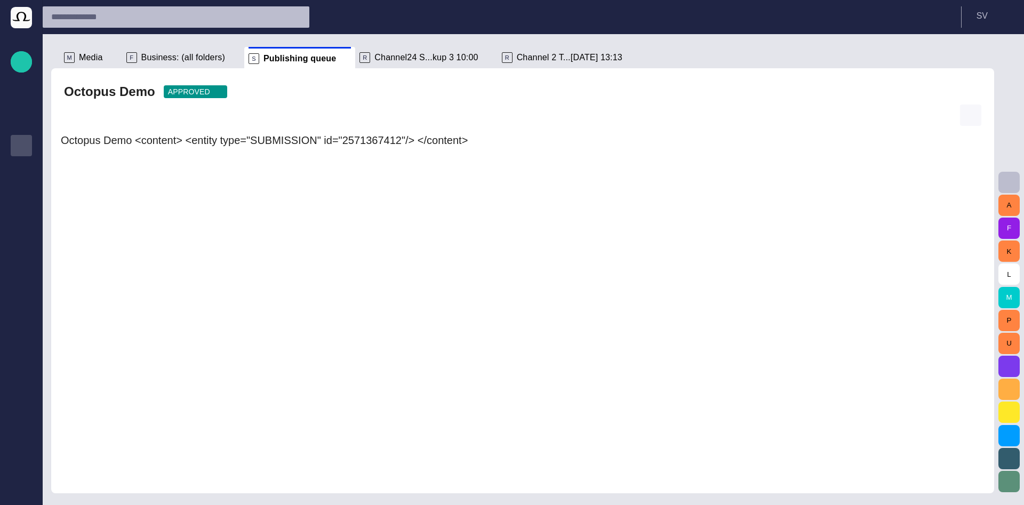
click at [963, 114] on button "button" at bounding box center [970, 114] width 21 height 21
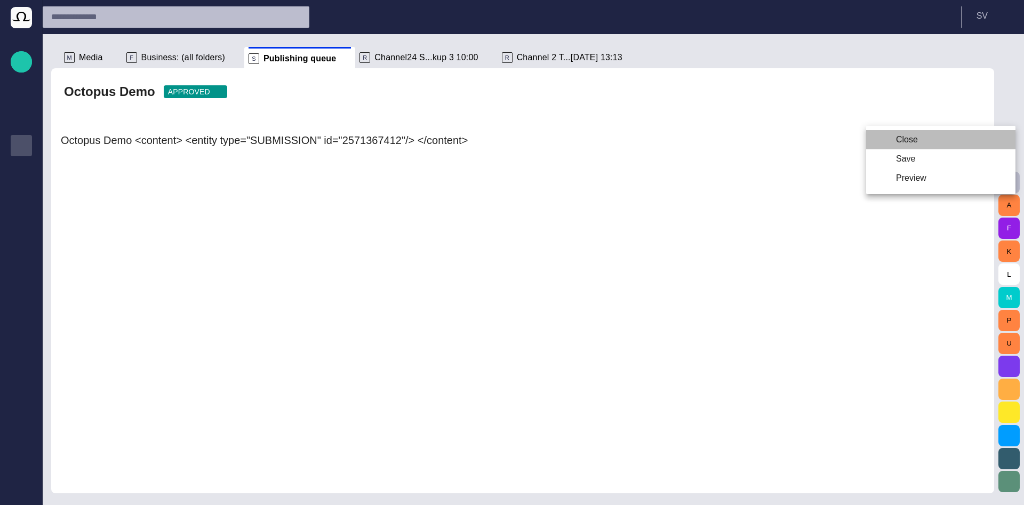
click at [947, 135] on li "Close" at bounding box center [940, 139] width 149 height 19
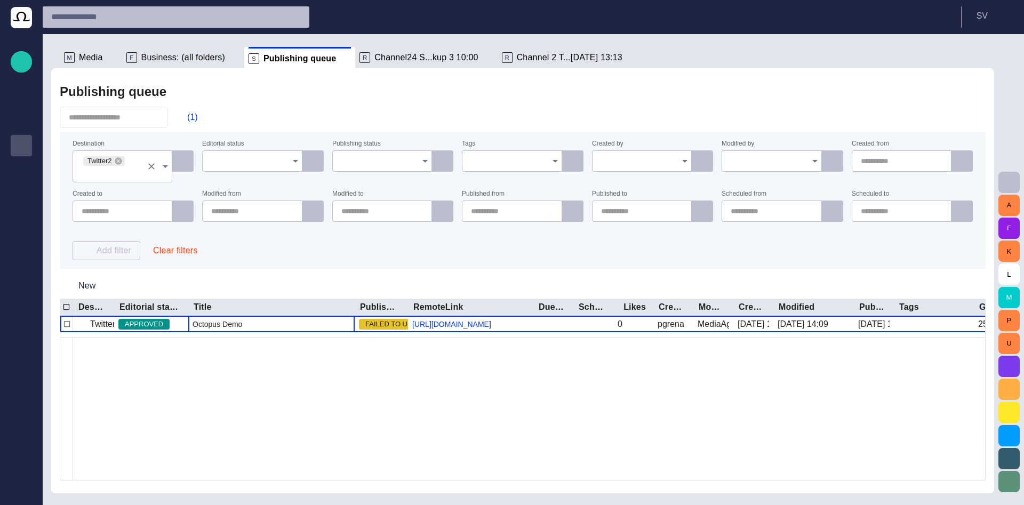
click at [134, 167] on input "Destination" at bounding box center [112, 172] width 60 height 11
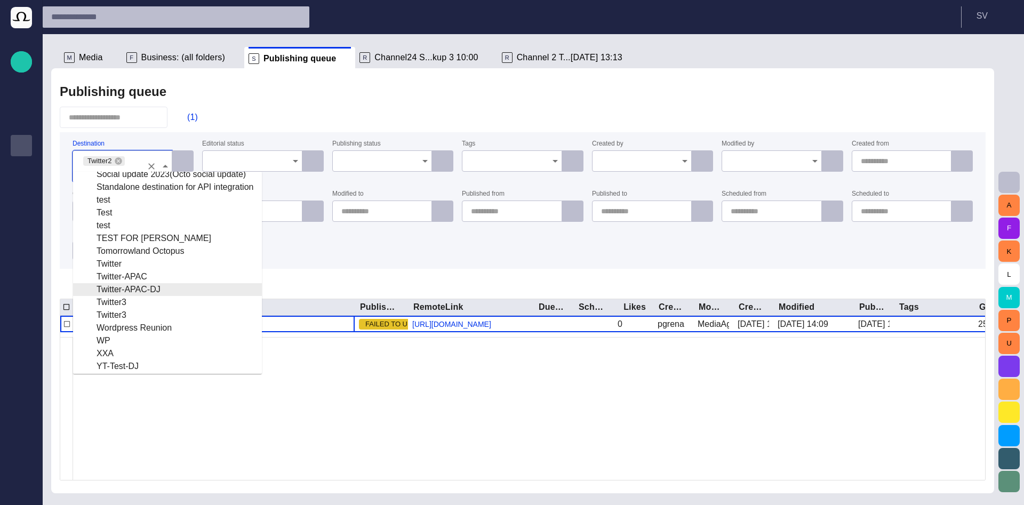
scroll to position [152, 0]
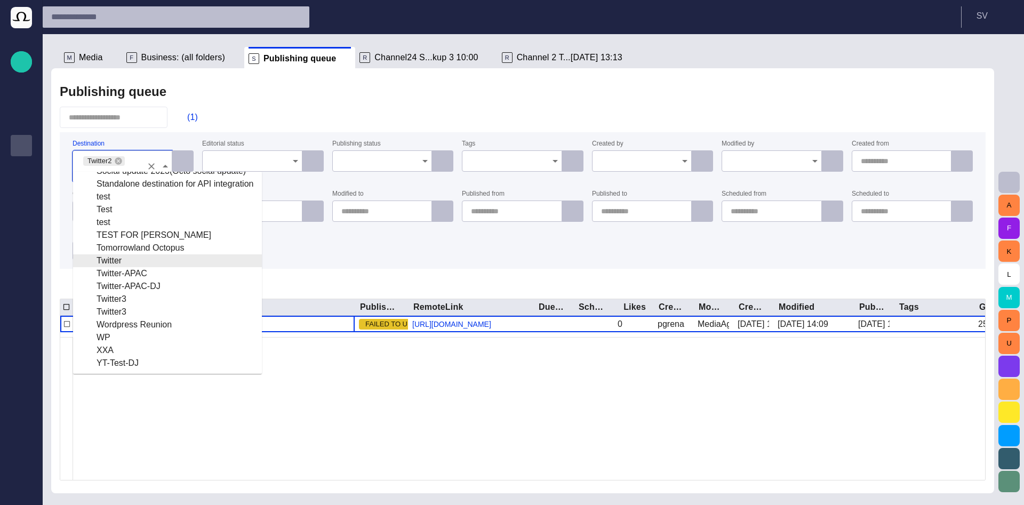
click at [124, 259] on div "Twitter" at bounding box center [168, 260] width 172 height 13
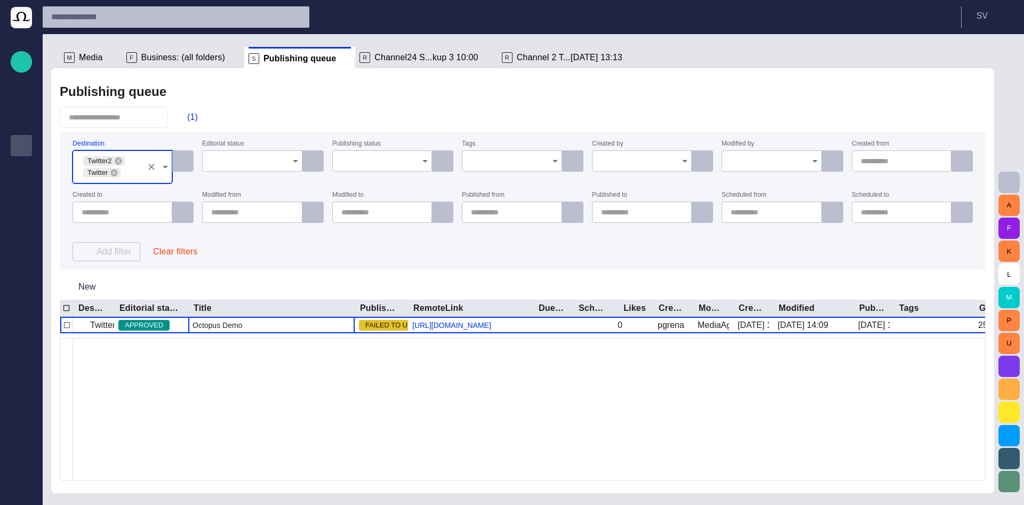
click at [141, 275] on div "New" at bounding box center [523, 287] width 926 height 26
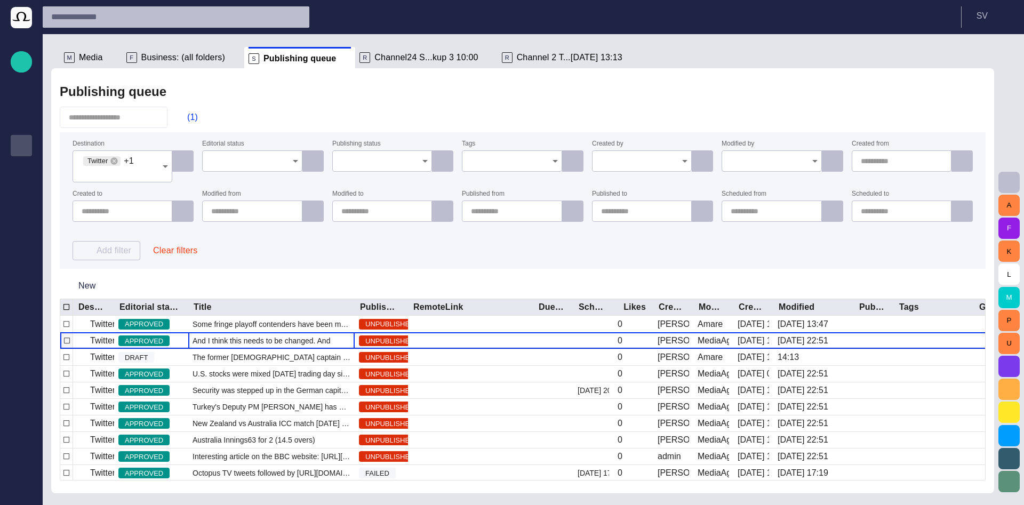
click at [219, 340] on span "And I think this needs to be changed. And if you want to solve the dsajfsadl jf…" at bounding box center [271, 340] width 158 height 11
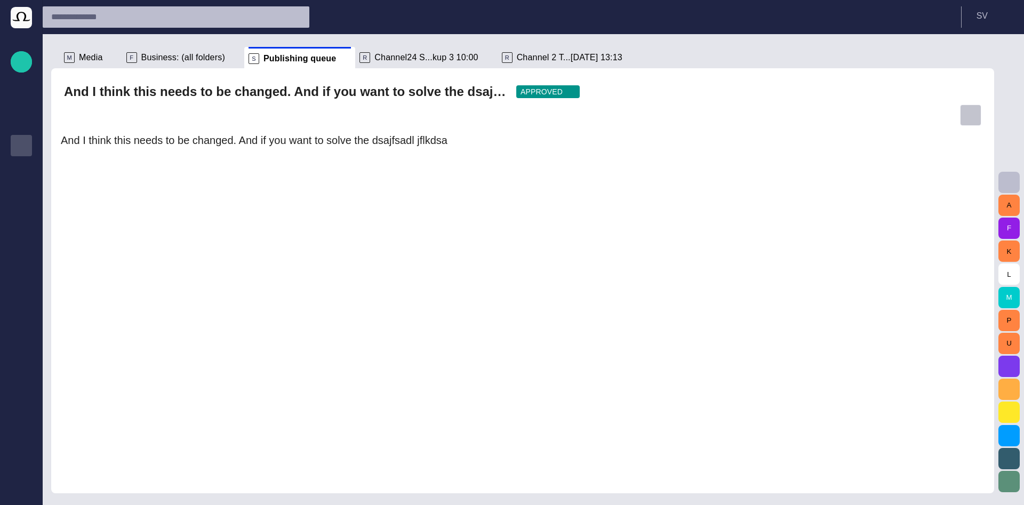
click at [966, 110] on span "button" at bounding box center [970, 115] width 11 height 11
click at [940, 147] on li "Close" at bounding box center [940, 139] width 149 height 19
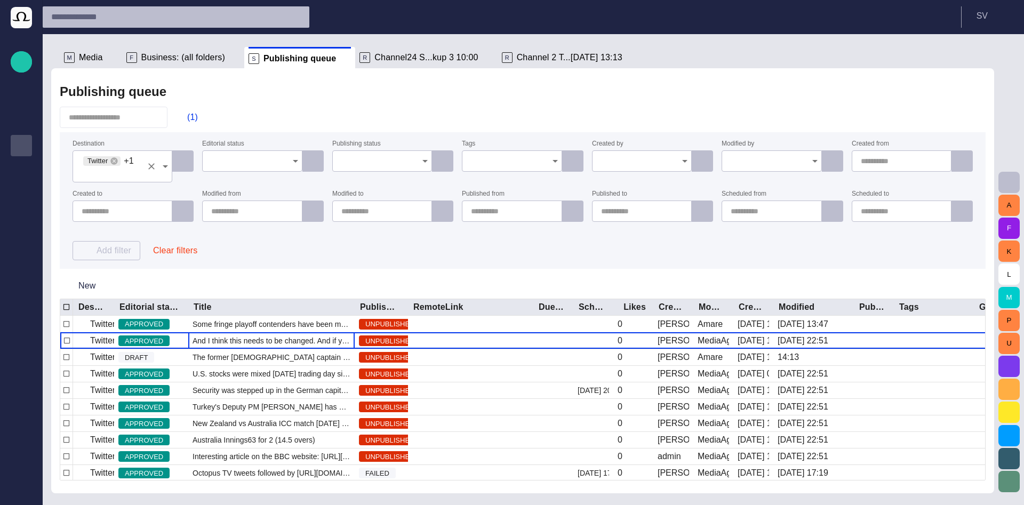
click at [149, 165] on icon "Clear" at bounding box center [151, 166] width 11 height 11
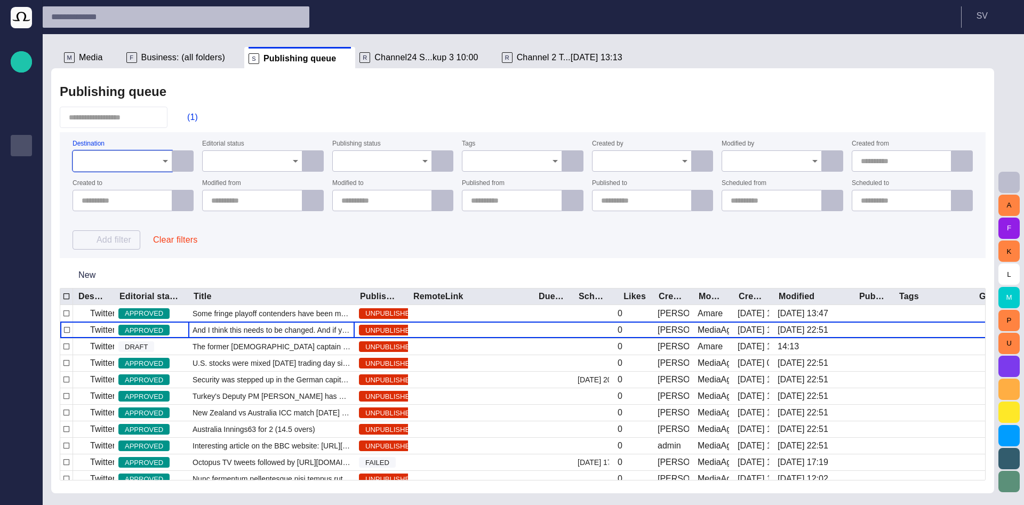
click at [129, 163] on input "Destination" at bounding box center [119, 161] width 74 height 11
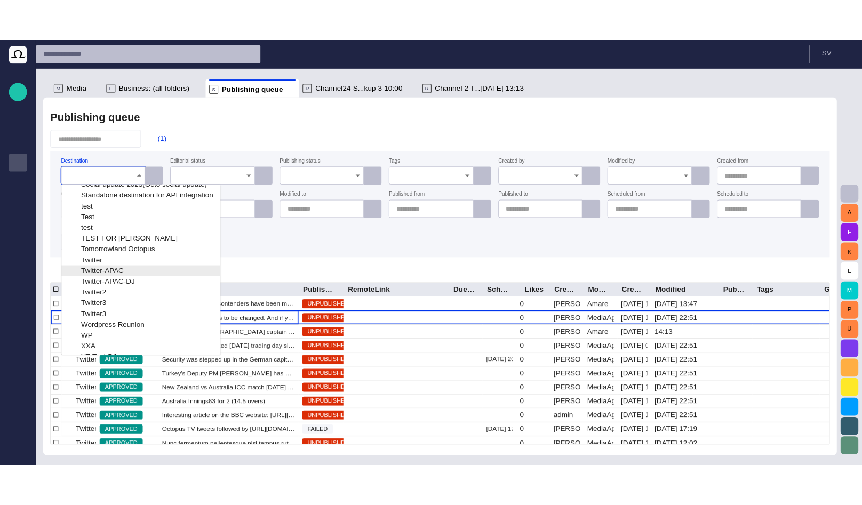
scroll to position [165, 0]
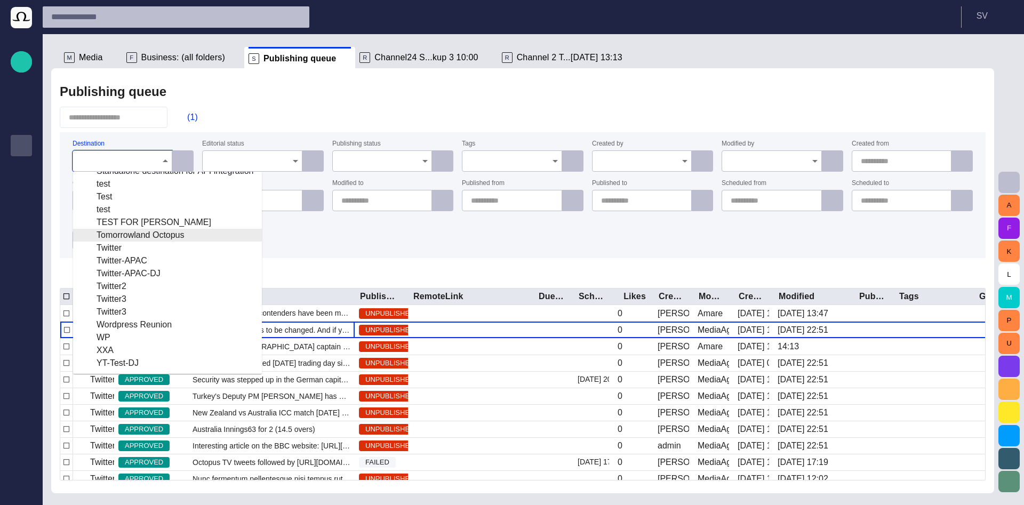
click at [142, 237] on div "Tomorrowland Octopus" at bounding box center [168, 235] width 172 height 13
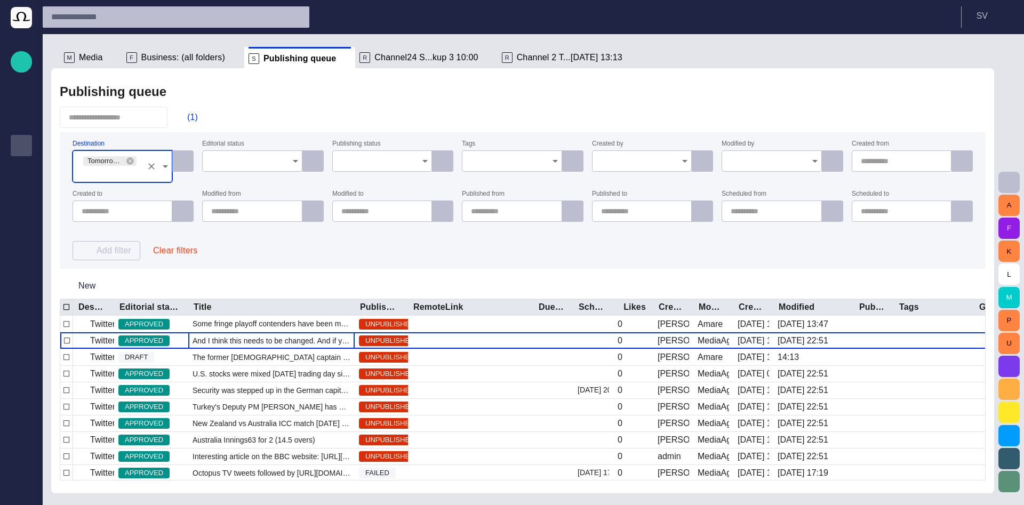
click at [232, 236] on div "Destination Tomorrowland Octopus Editorial status Publishing status Tags Create…" at bounding box center [523, 200] width 900 height 119
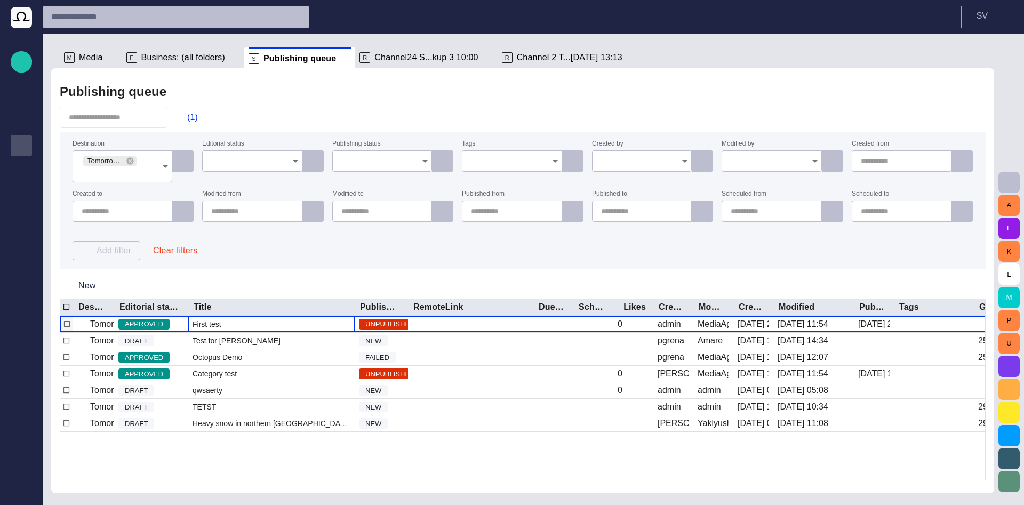
click at [226, 320] on div "First test" at bounding box center [271, 324] width 166 height 17
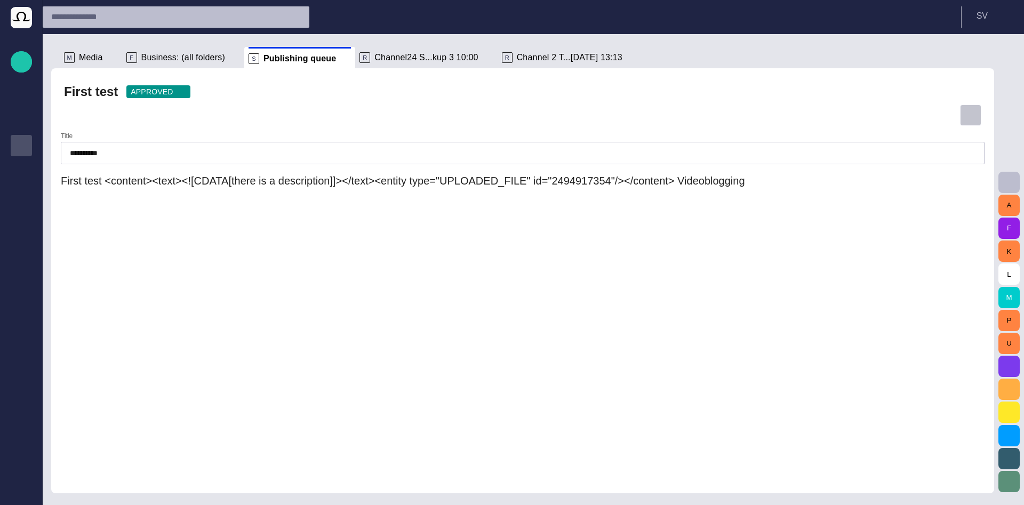
click at [967, 115] on span "button" at bounding box center [970, 115] width 11 height 11
click at [959, 135] on li "Close" at bounding box center [940, 139] width 149 height 19
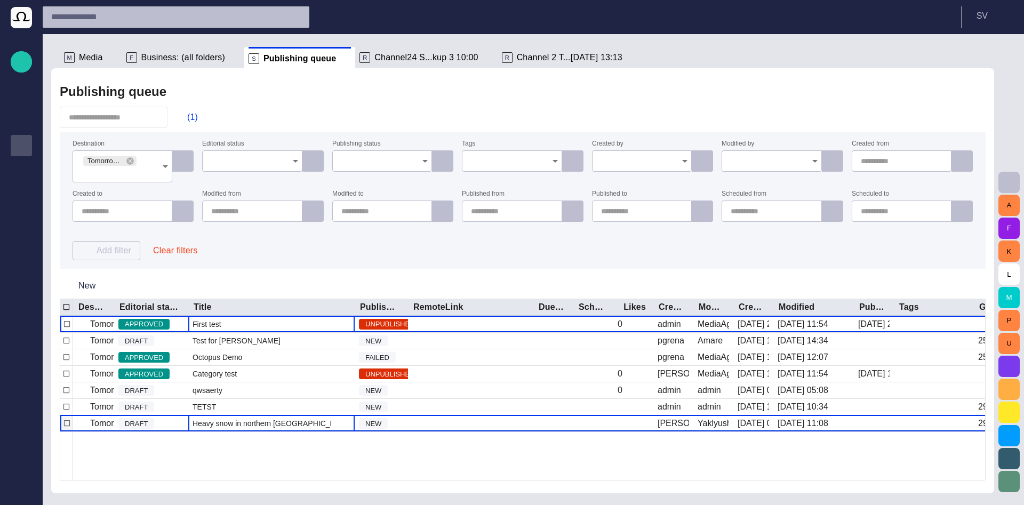
click at [245, 419] on span "Heavy snow in northern [GEOGRAPHIC_DATA] claimed the lives of eight peop" at bounding box center [271, 423] width 158 height 11
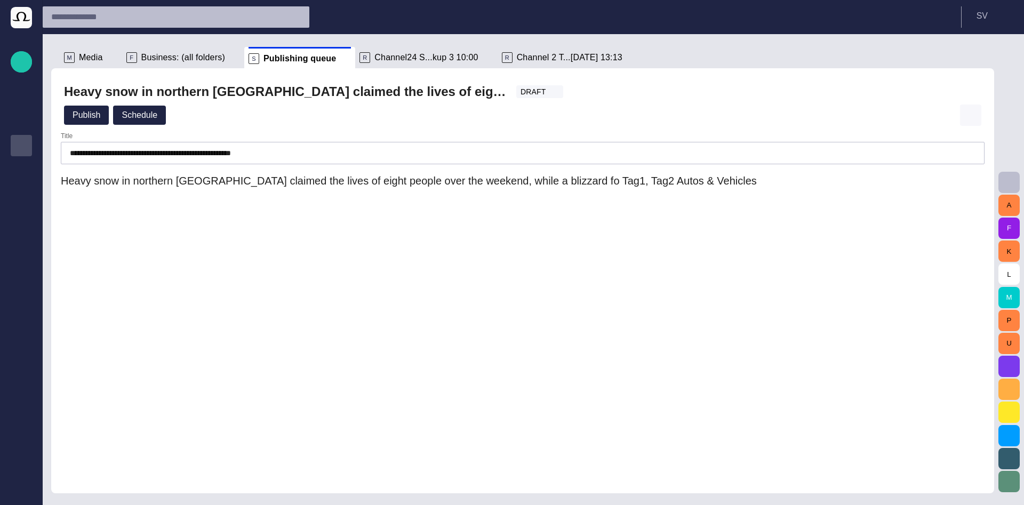
click at [976, 111] on button "button" at bounding box center [970, 114] width 21 height 21
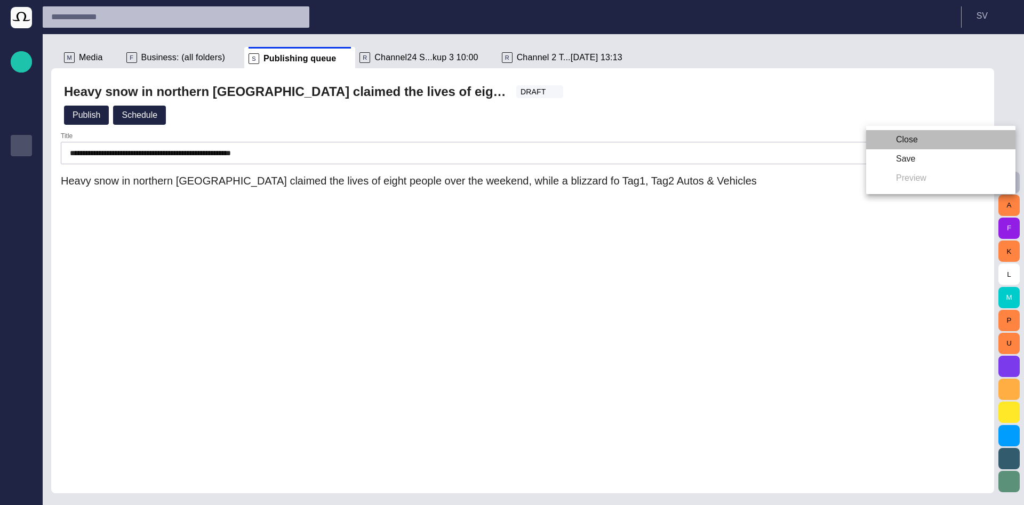
click at [952, 134] on li "Close" at bounding box center [940, 139] width 149 height 19
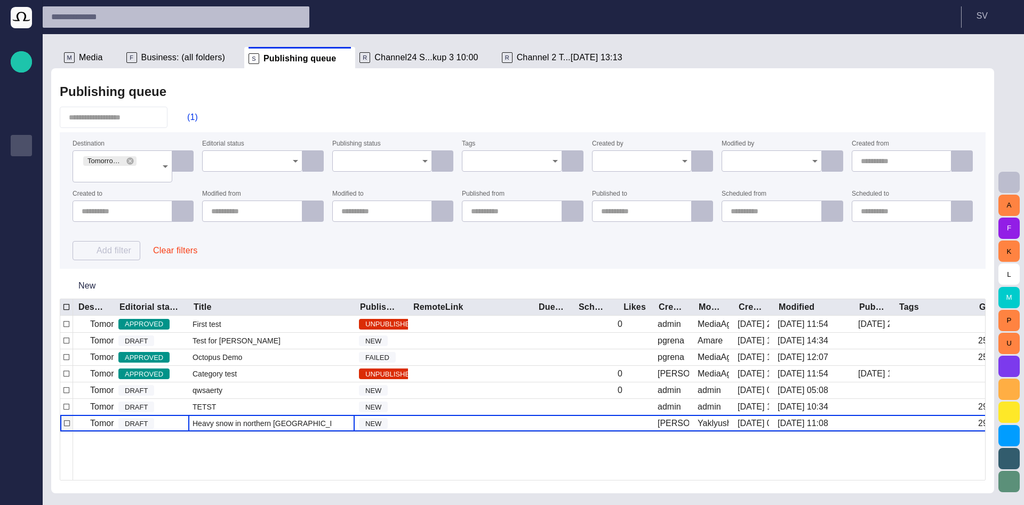
click at [220, 427] on span "Heavy snow in northern [GEOGRAPHIC_DATA] claimed the lives of eight peop" at bounding box center [271, 423] width 158 height 11
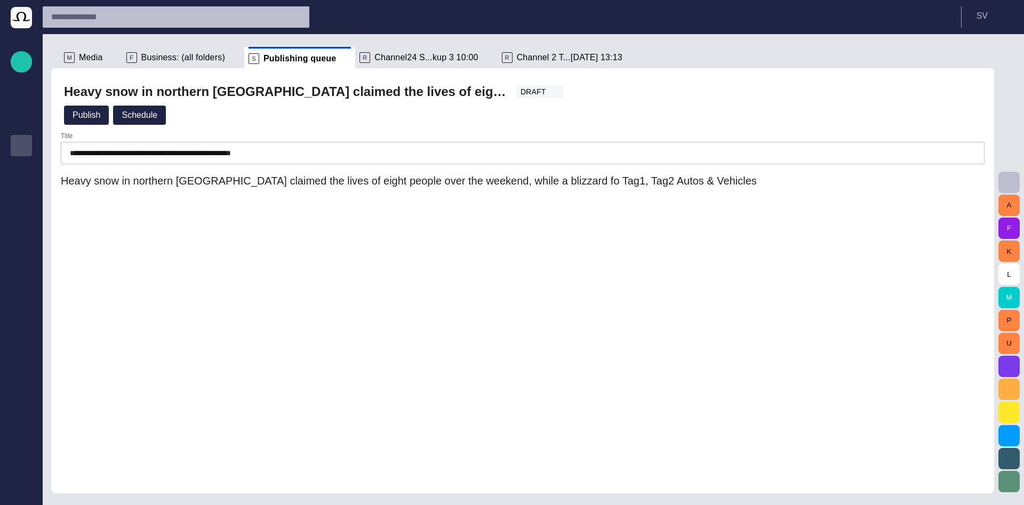
click at [972, 92] on span "button" at bounding box center [970, 91] width 11 height 11
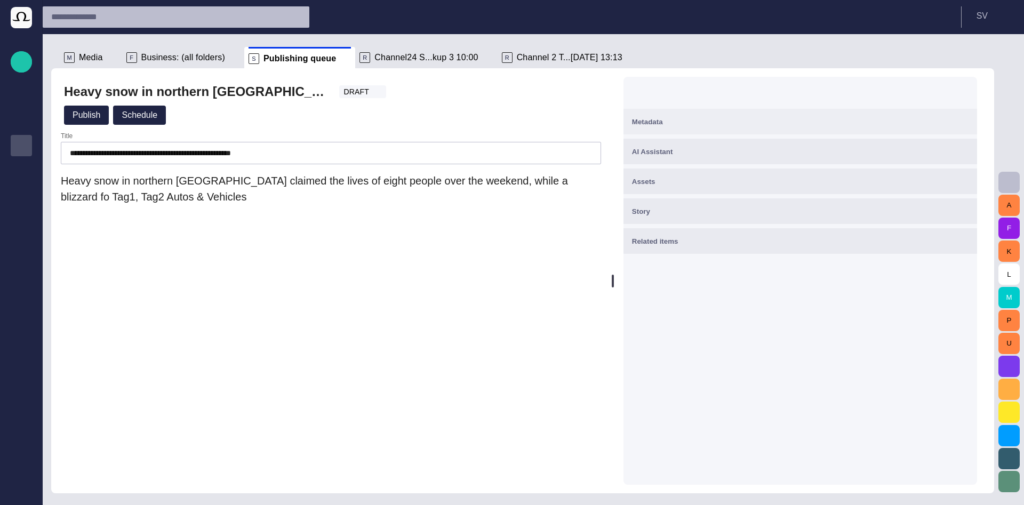
click at [693, 120] on div "Metadata" at bounding box center [800, 121] width 336 height 13
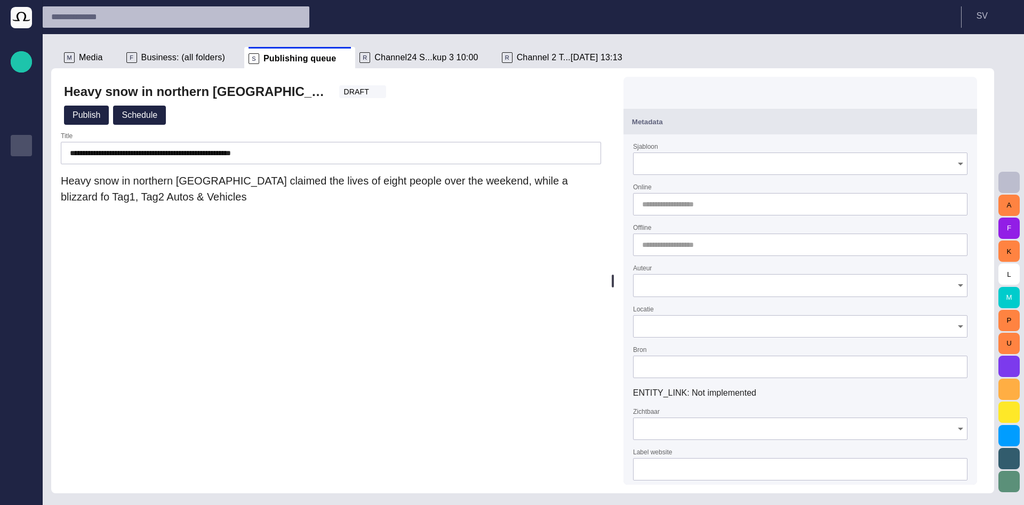
type input "*****"
type input "**********"
type input "**"
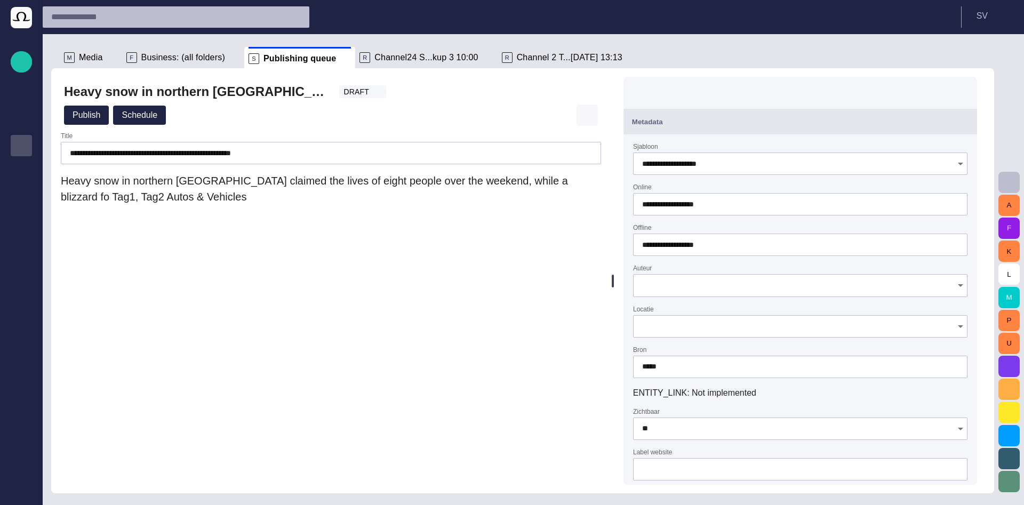
click at [582, 116] on span "button" at bounding box center [587, 115] width 11 height 11
click at [595, 140] on li "Close" at bounding box center [650, 139] width 149 height 19
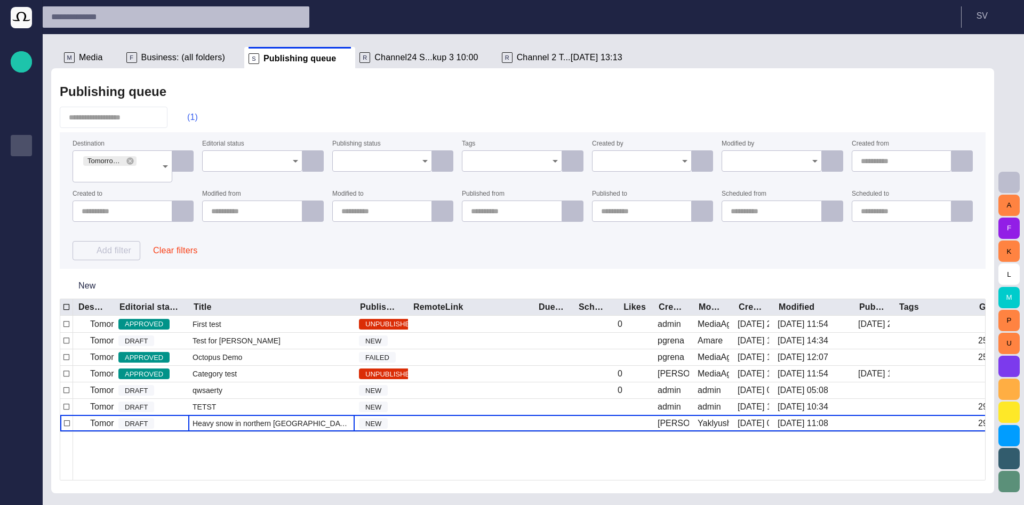
click at [187, 114] on span "button" at bounding box center [181, 117] width 11 height 11
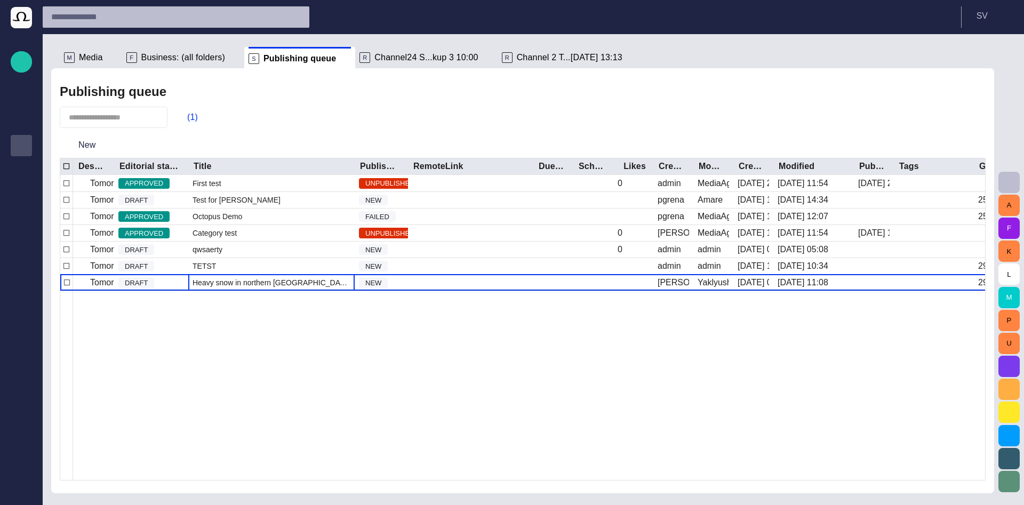
click at [191, 59] on span "Business: (all folders)" at bounding box center [183, 57] width 84 height 11
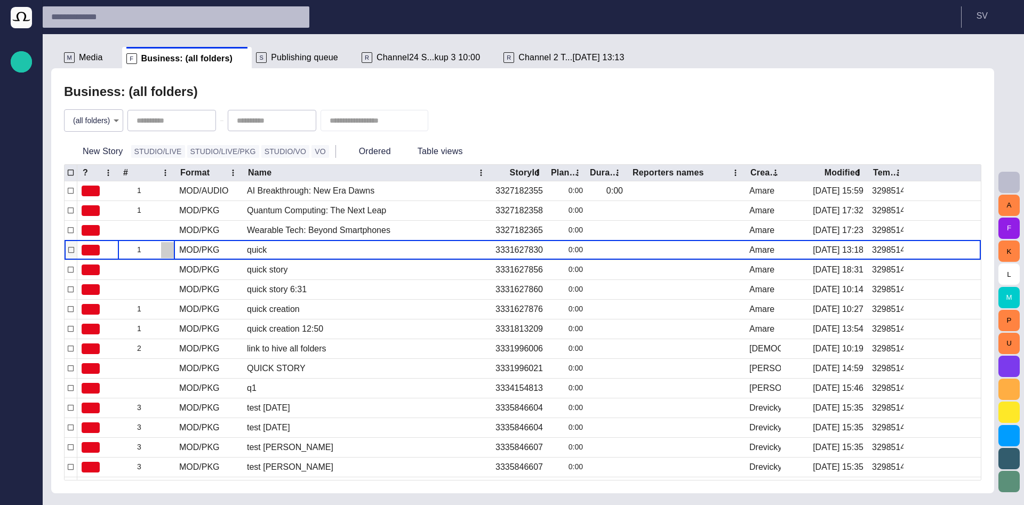
click at [163, 250] on span "button" at bounding box center [167, 250] width 9 height 9
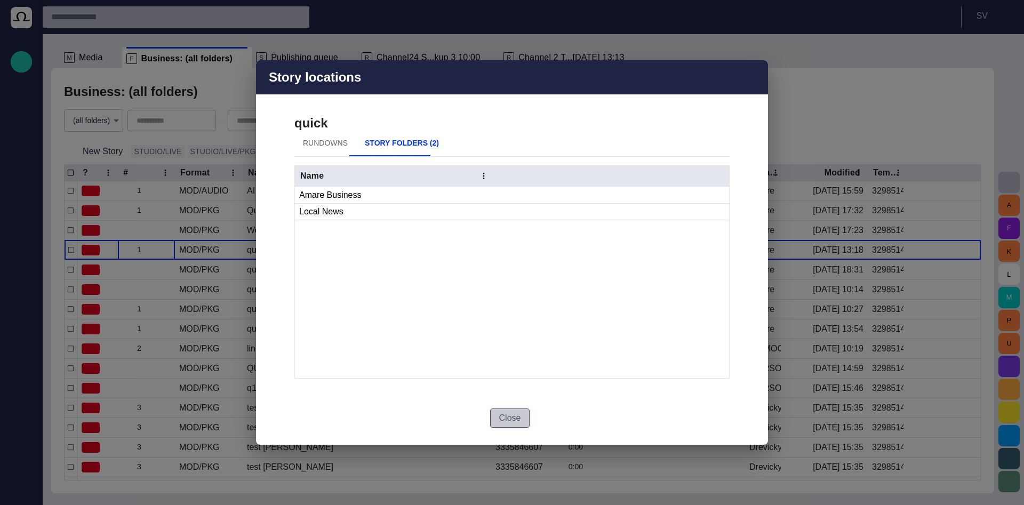
click at [514, 412] on button "Close" at bounding box center [510, 417] width 40 height 19
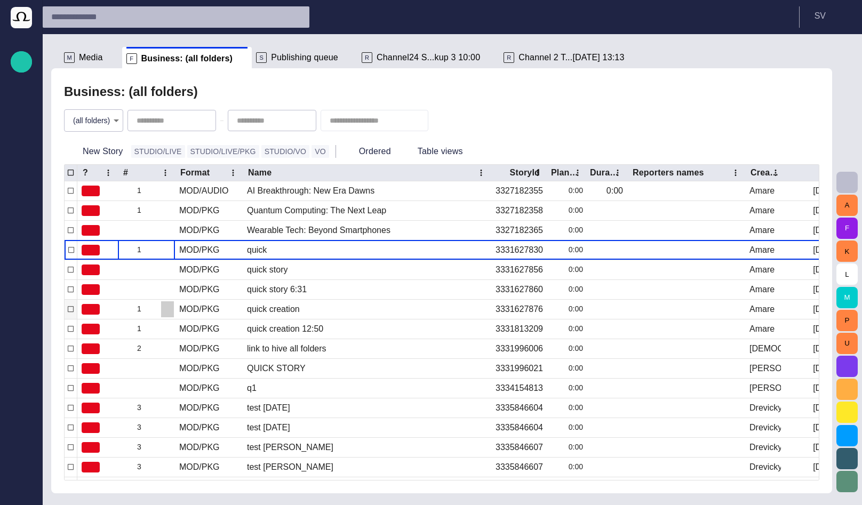
click at [165, 310] on span "button" at bounding box center [167, 309] width 9 height 9
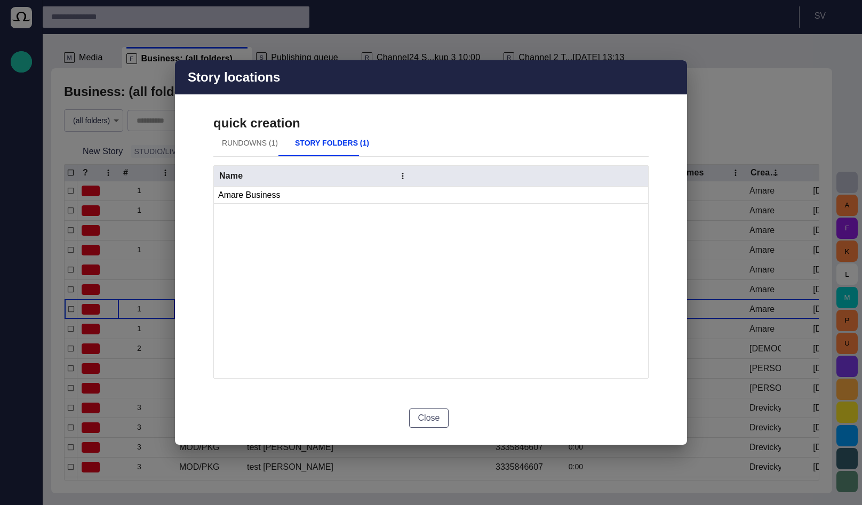
click at [422, 413] on button "Close" at bounding box center [429, 417] width 40 height 19
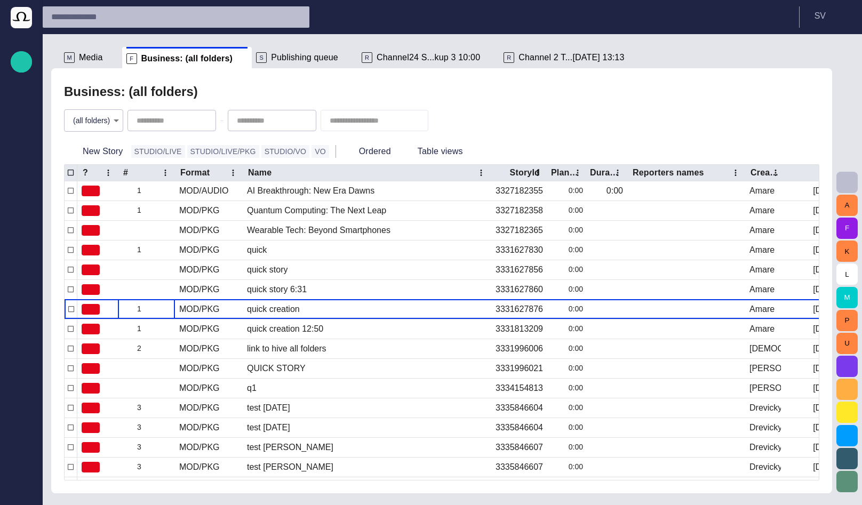
click at [432, 53] on span "Channel24 S...kup 3 10:00" at bounding box center [427, 57] width 103 height 11
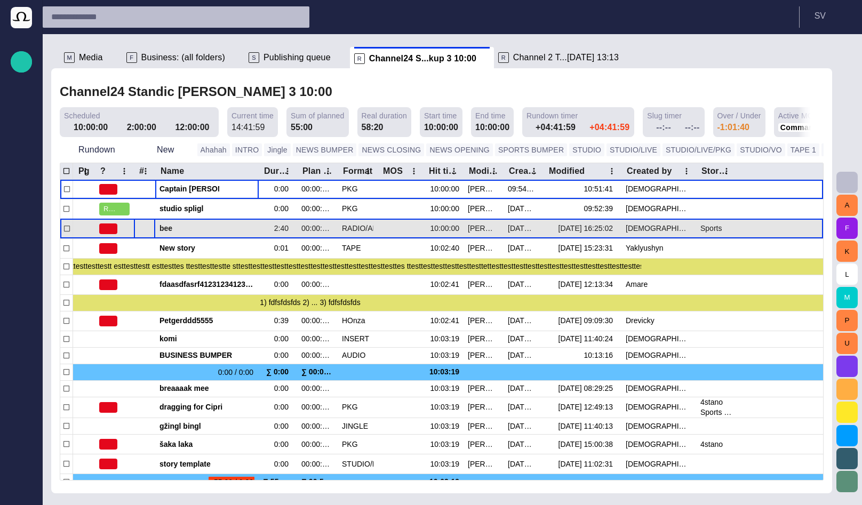
click at [150, 230] on span "button" at bounding box center [147, 228] width 9 height 9
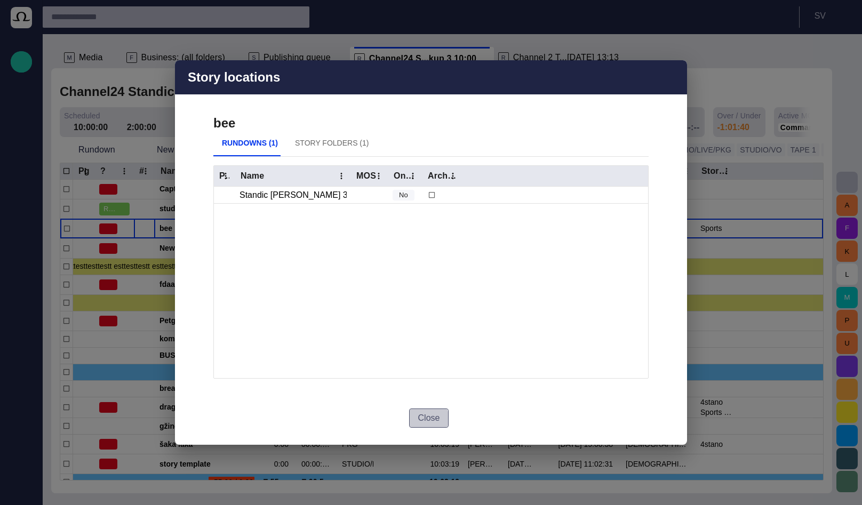
click at [429, 419] on button "Close" at bounding box center [429, 417] width 40 height 19
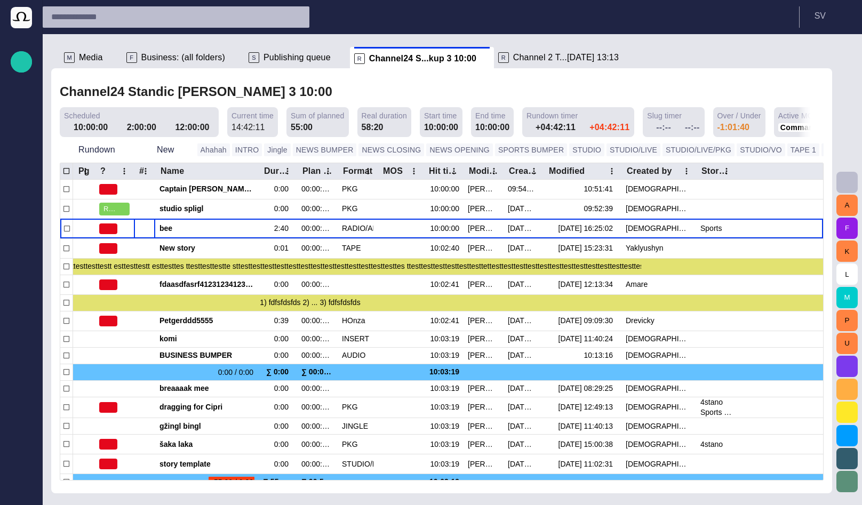
click at [8, 497] on div "Story Rundown Rundowns Story folders Publishing queue Publishing queue KKK Medi…" at bounding box center [21, 252] width 43 height 505
drag, startPoint x: 20, startPoint y: 490, endPoint x: 38, endPoint y: 420, distance: 73.2
click at [20, 490] on span "button" at bounding box center [21, 490] width 9 height 9
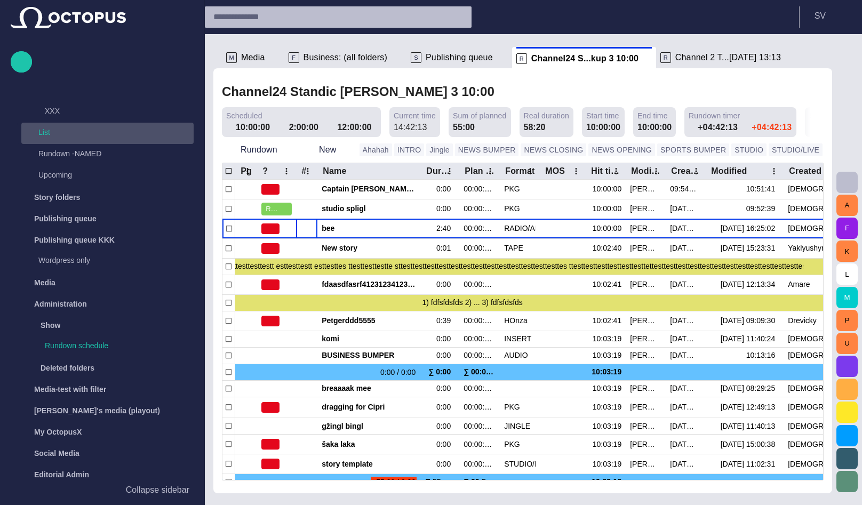
scroll to position [725, 0]
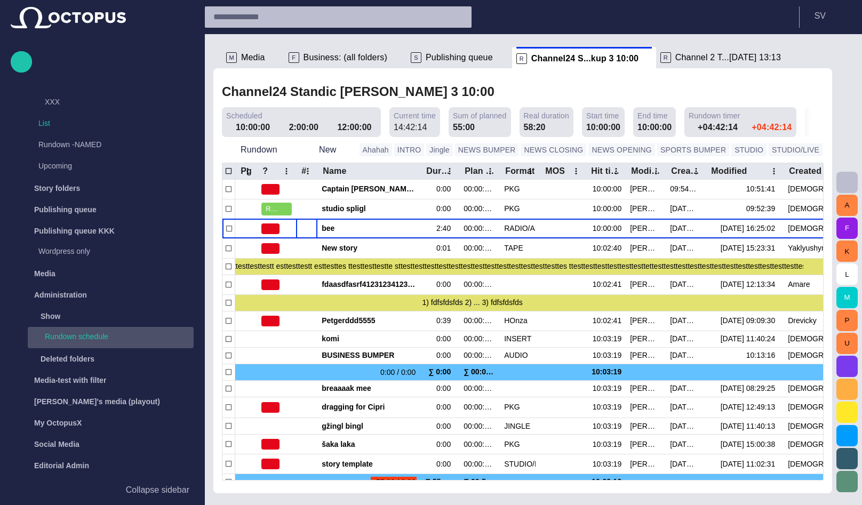
click at [73, 336] on p "Rundown schedule" at bounding box center [76, 336] width 63 height 11
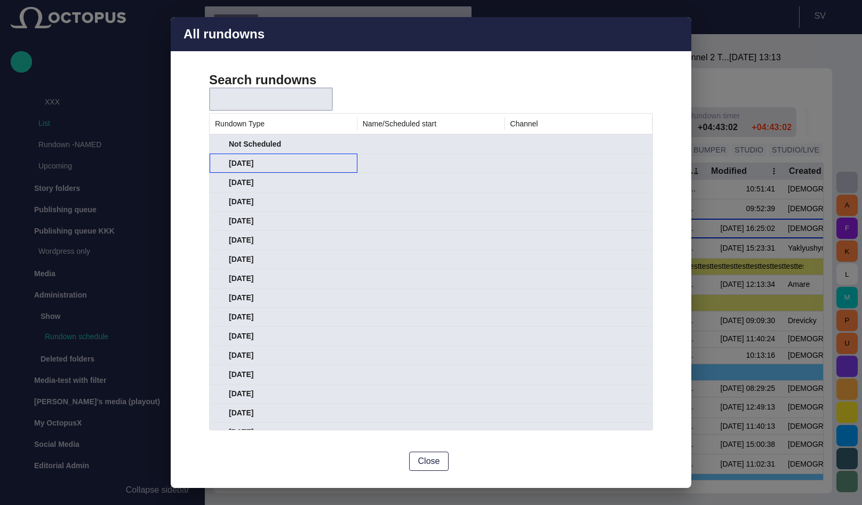
click at [219, 158] on div "04/03/2013" at bounding box center [283, 163] width 137 height 19
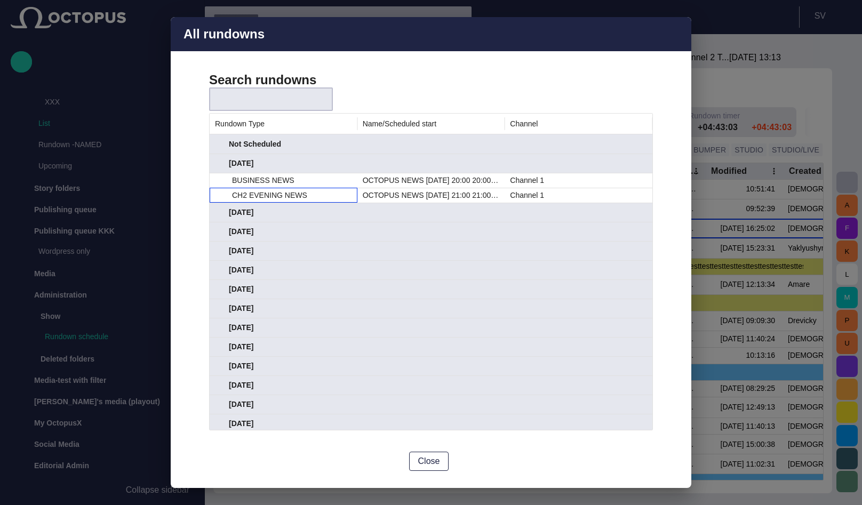
click at [247, 188] on div "CH2 EVENING NEWS" at bounding box center [292, 195] width 120 height 14
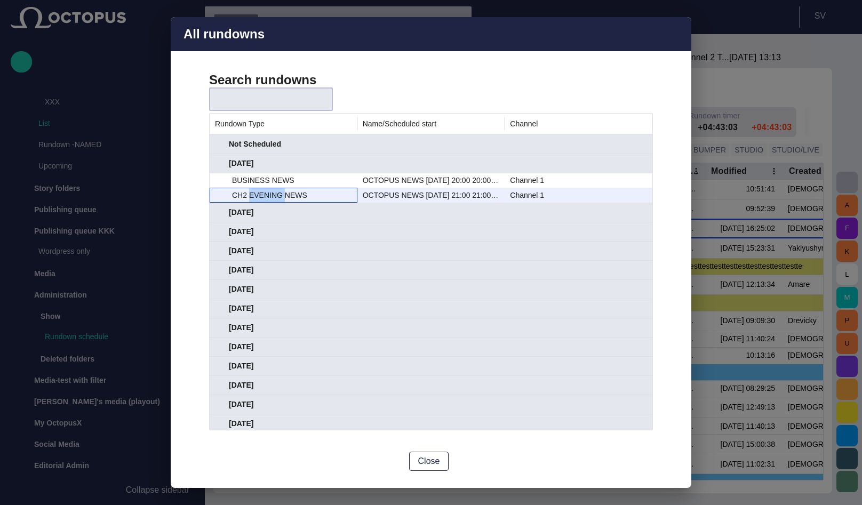
click at [247, 188] on div "CH2 EVENING NEWS" at bounding box center [292, 195] width 120 height 14
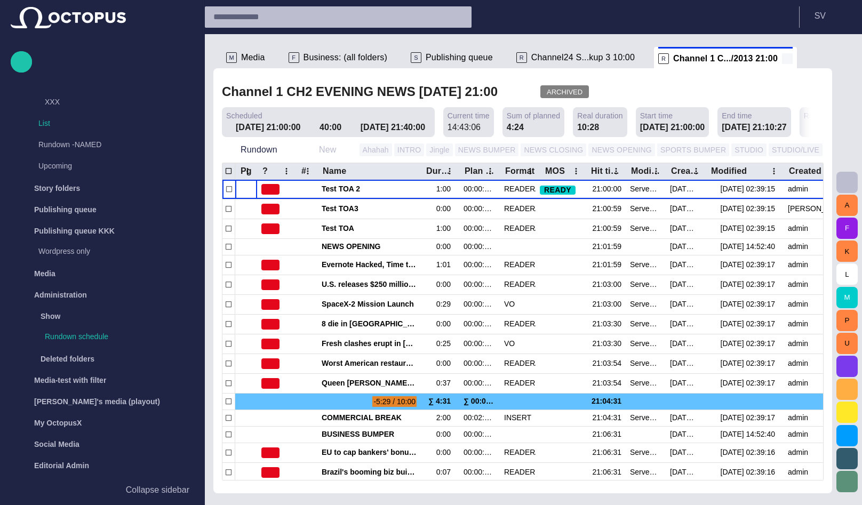
click at [782, 59] on span at bounding box center [787, 58] width 11 height 11
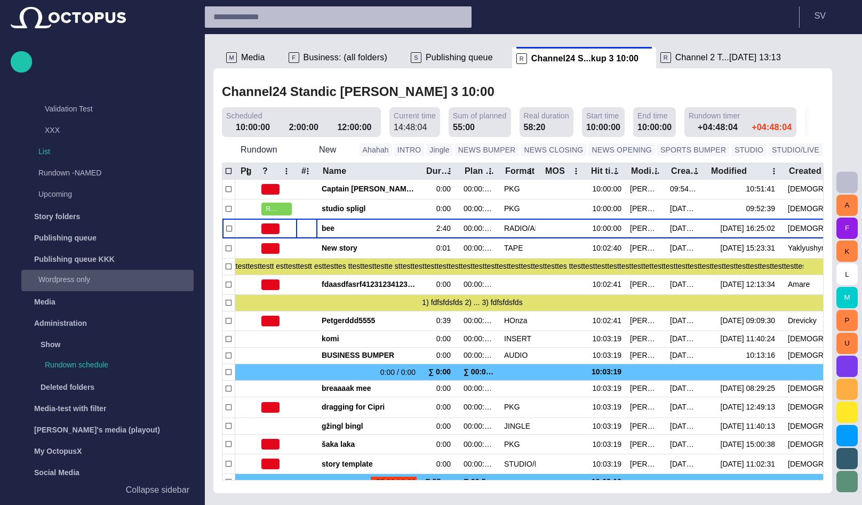
scroll to position [786, 0]
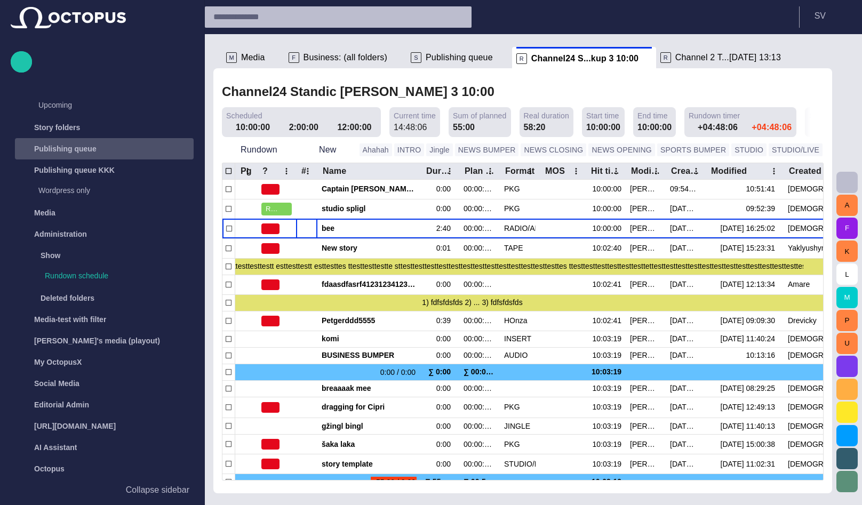
click at [83, 148] on p "Publishing queue" at bounding box center [65, 148] width 62 height 11
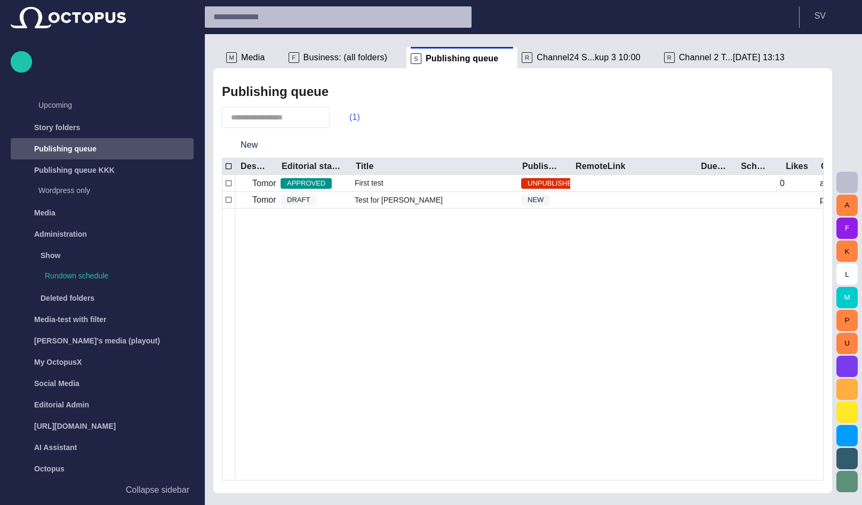
click at [349, 112] on span "button" at bounding box center [344, 117] width 11 height 11
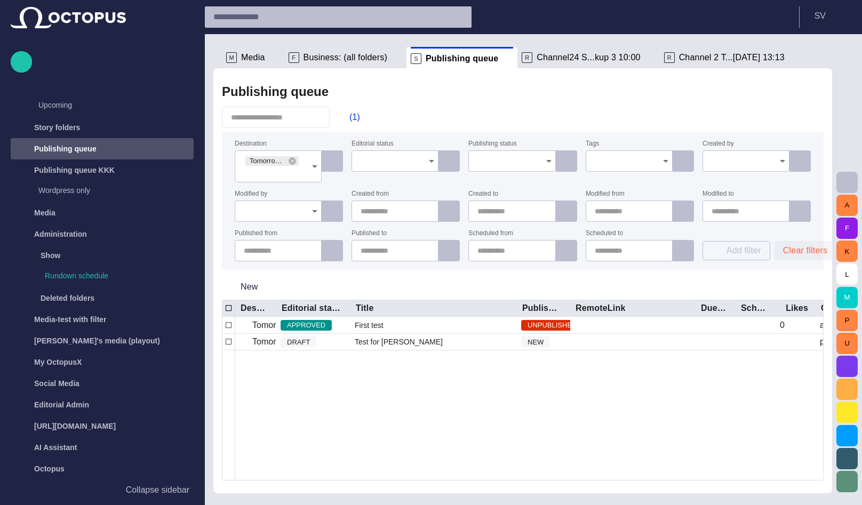
click at [795, 257] on button "Clear filters" at bounding box center [804, 250] width 61 height 19
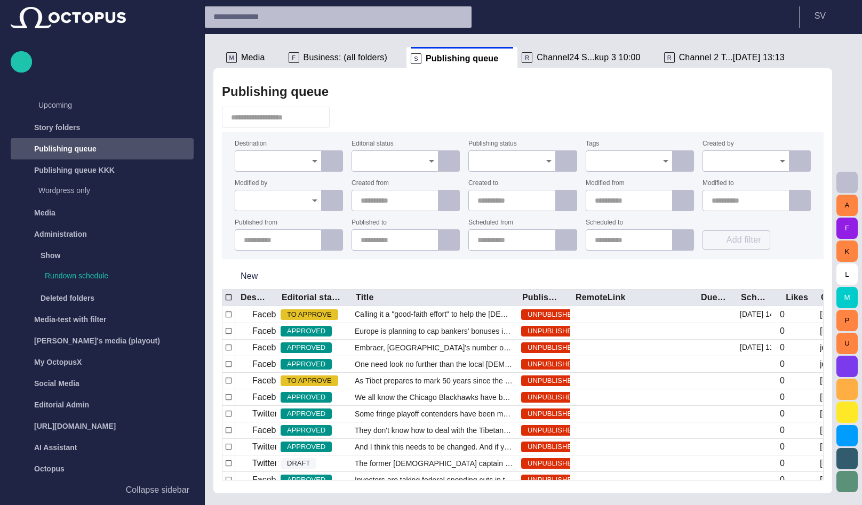
click at [374, 165] on input "Editorial status" at bounding box center [390, 161] width 61 height 11
click at [397, 217] on ul "DRAFT TO APPROVE APPROVED" at bounding box center [395, 195] width 86 height 47
click at [395, 204] on span "APPROVED" at bounding box center [394, 208] width 69 height 13
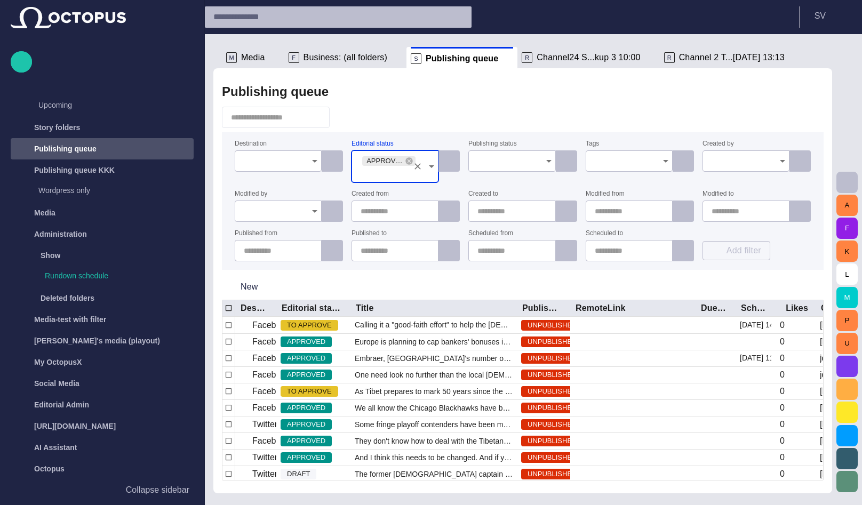
click at [525, 116] on div at bounding box center [522, 117] width 601 height 21
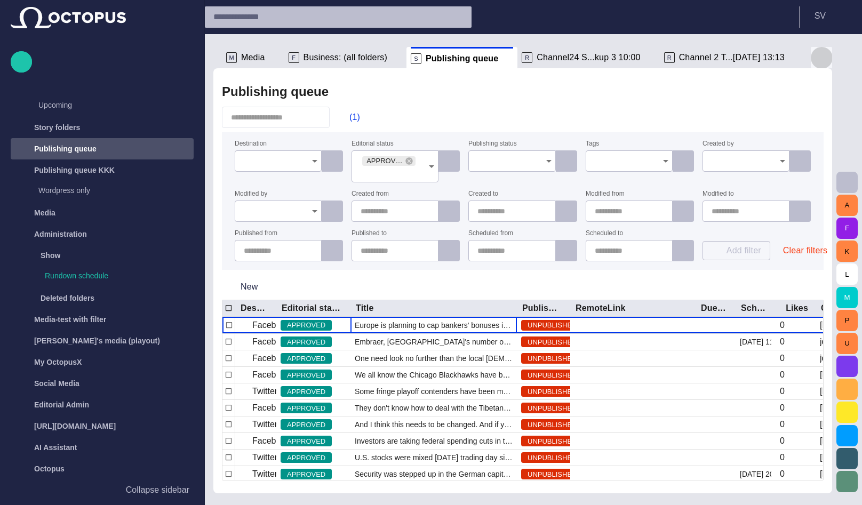
click at [812, 57] on button "button" at bounding box center [820, 57] width 21 height 21
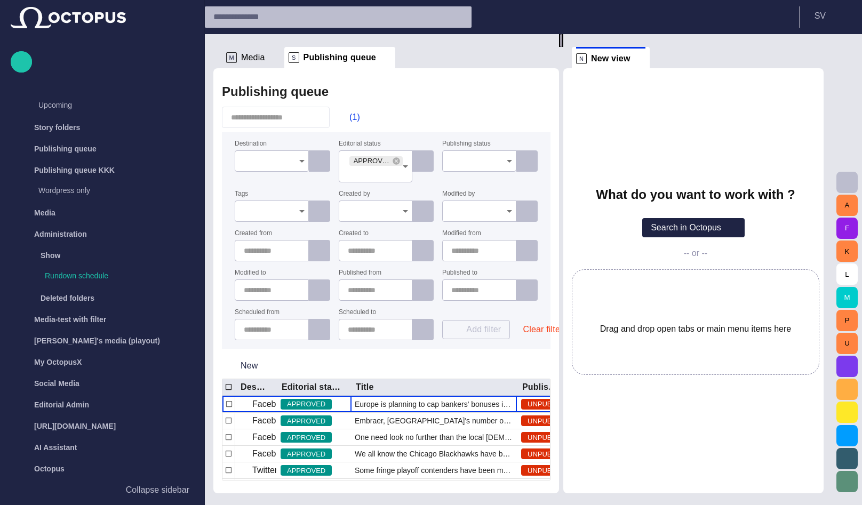
drag, startPoint x: 518, startPoint y: 263, endPoint x: 565, endPoint y: 248, distance: 49.4
click at [563, 47] on div at bounding box center [561, 40] width 4 height 13
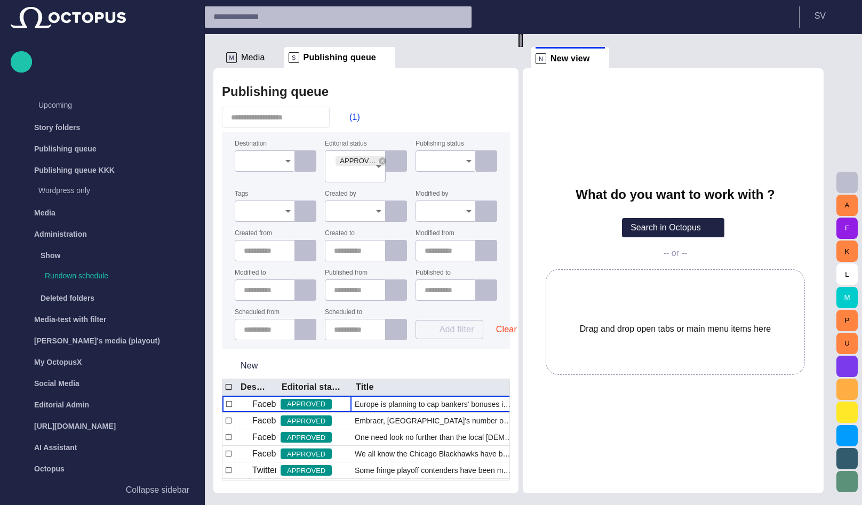
drag, startPoint x: 565, startPoint y: 253, endPoint x: 525, endPoint y: 253, distance: 40.5
click at [522, 47] on div at bounding box center [520, 40] width 4 height 13
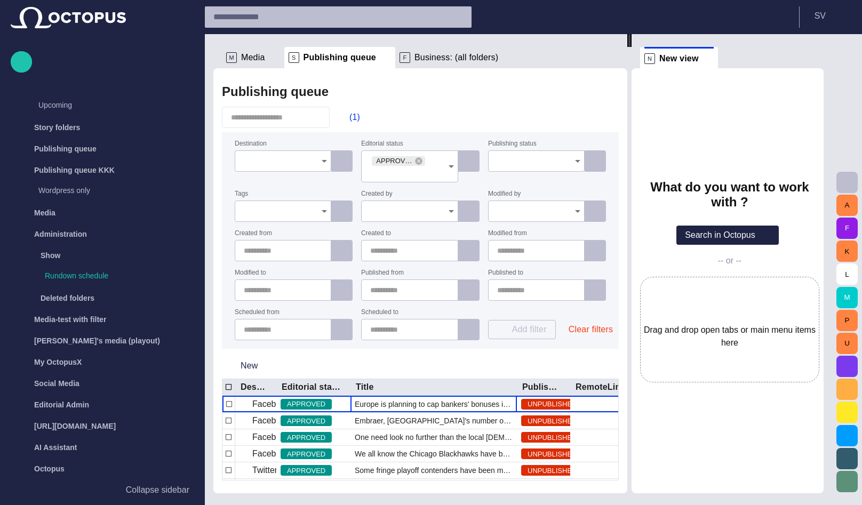
drag, startPoint x: 525, startPoint y: 253, endPoint x: 857, endPoint y: 224, distance: 333.4
click at [832, 224] on div "M Media S Publishing queue F Business: (all folders) Publishing queue (1) Desti…" at bounding box center [522, 263] width 618 height 459
click at [713, 59] on span at bounding box center [708, 58] width 11 height 11
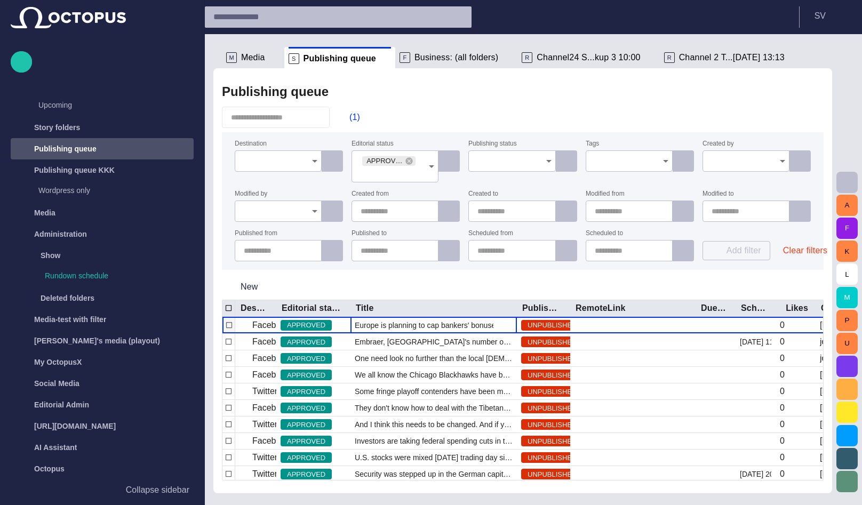
click at [373, 318] on div "Europe is planning to cap bankers' bonuses in a bid to curb the kind of reckles…" at bounding box center [433, 325] width 166 height 17
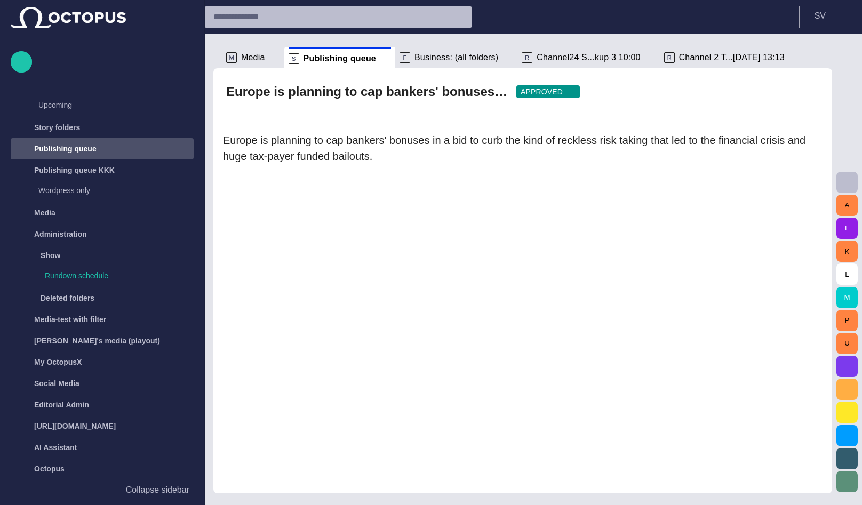
click at [809, 93] on span "button" at bounding box center [808, 91] width 11 height 11
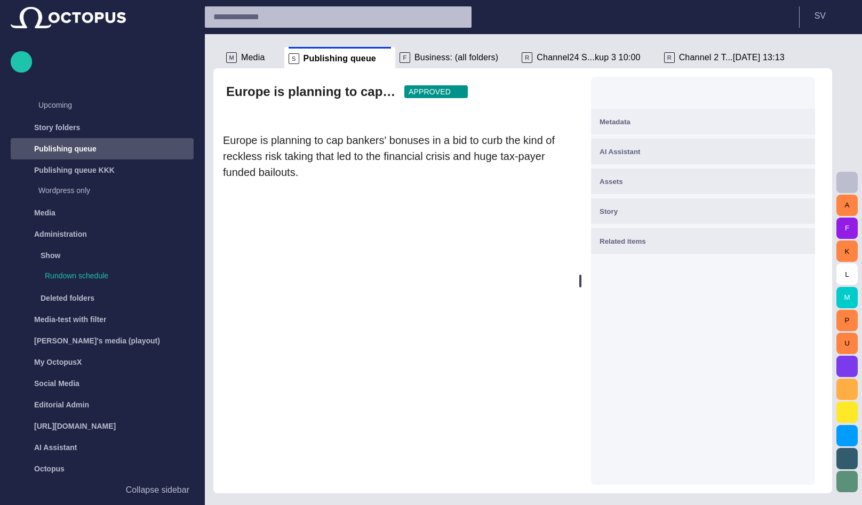
click at [667, 124] on div "Metadata" at bounding box center [702, 121] width 207 height 13
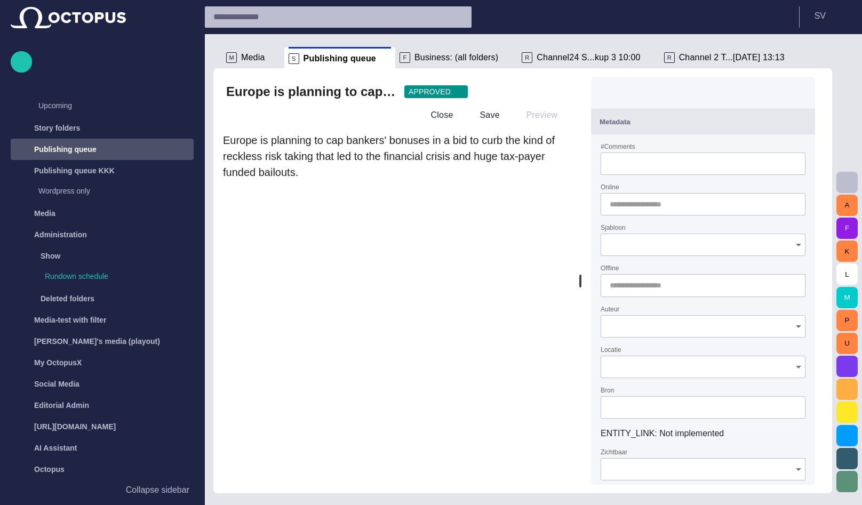
scroll to position [786, 0]
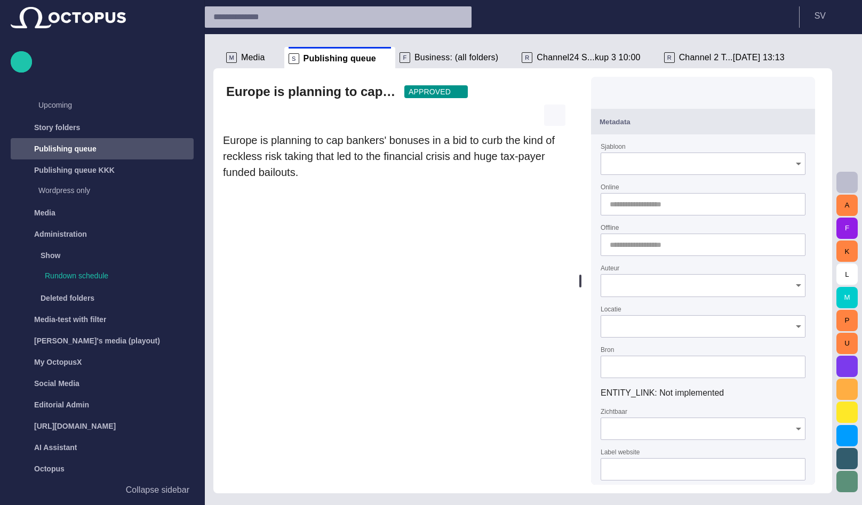
click at [553, 115] on span "button" at bounding box center [554, 115] width 11 height 11
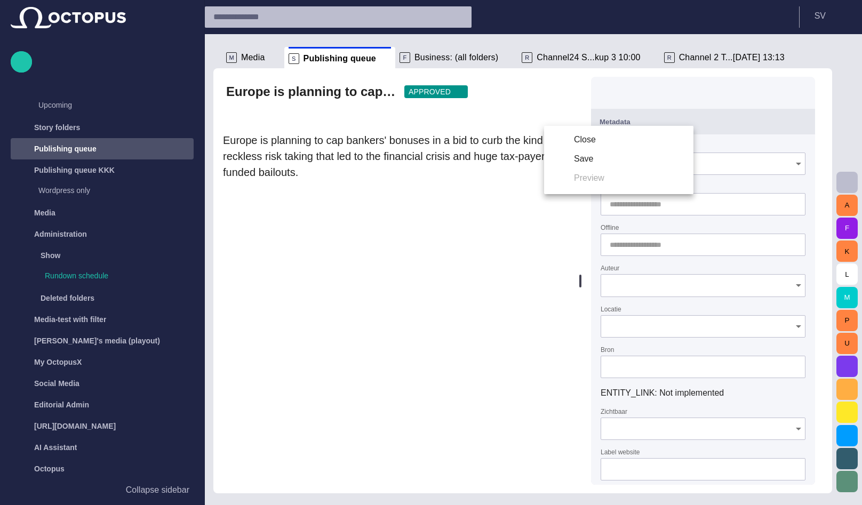
click at [567, 134] on li "Close" at bounding box center [618, 139] width 149 height 19
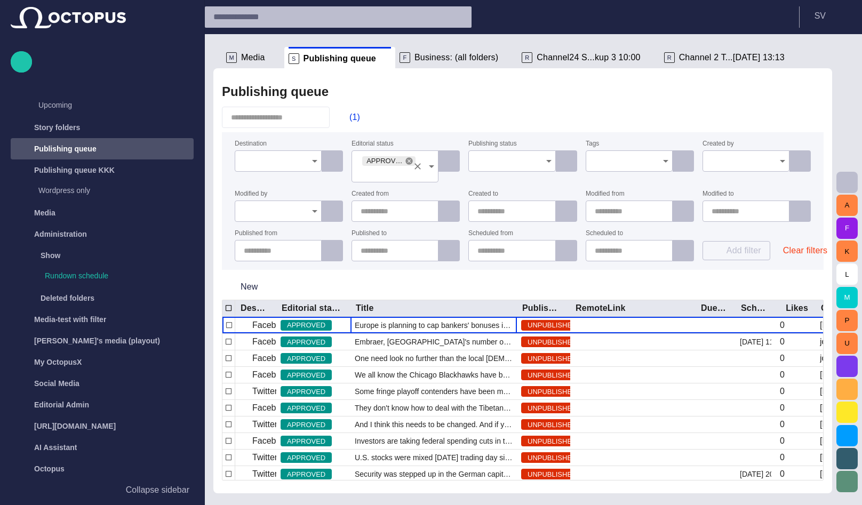
click at [407, 158] on icon at bounding box center [409, 161] width 9 height 9
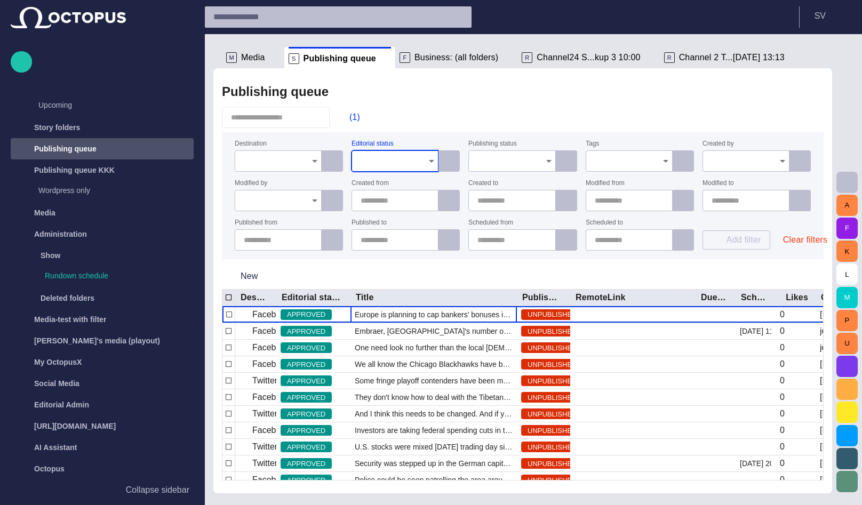
click at [290, 164] on input "Destination" at bounding box center [274, 161] width 61 height 11
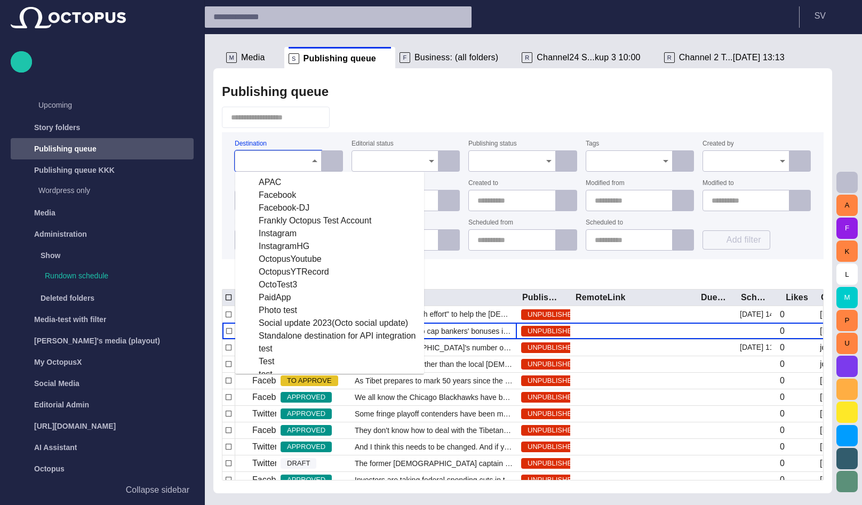
scroll to position [165, 0]
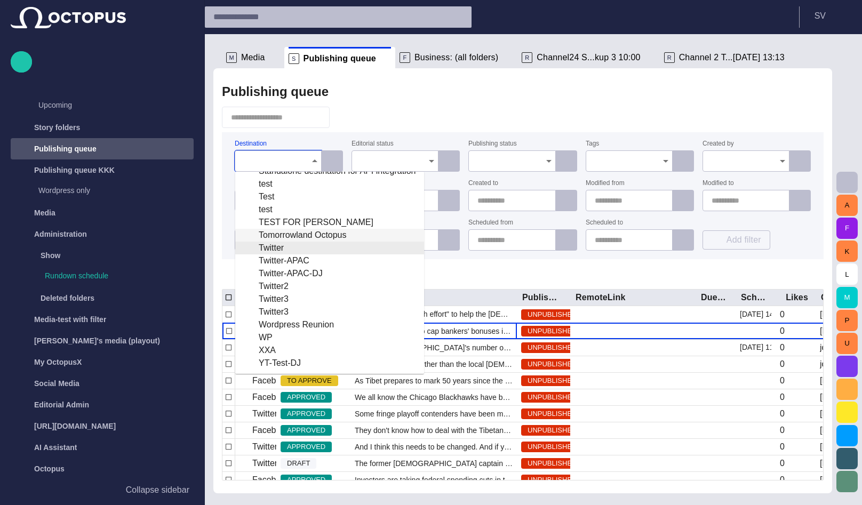
click at [327, 236] on div "Tomorrowland Octopus" at bounding box center [330, 235] width 172 height 13
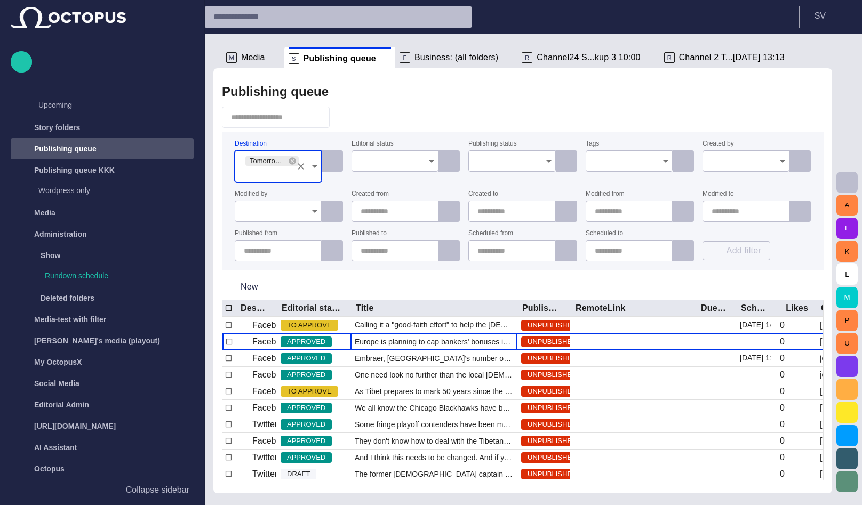
click at [424, 116] on div at bounding box center [522, 117] width 601 height 21
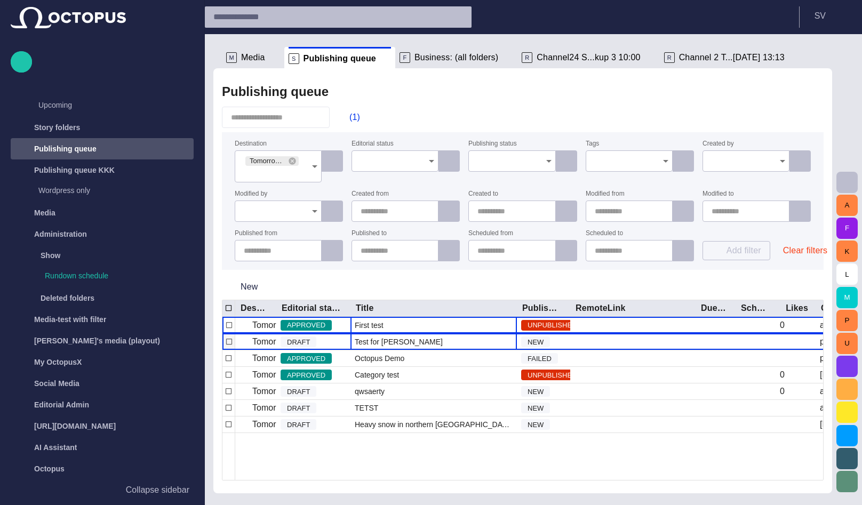
click at [409, 341] on div "Test for [PERSON_NAME]" at bounding box center [433, 342] width 166 height 16
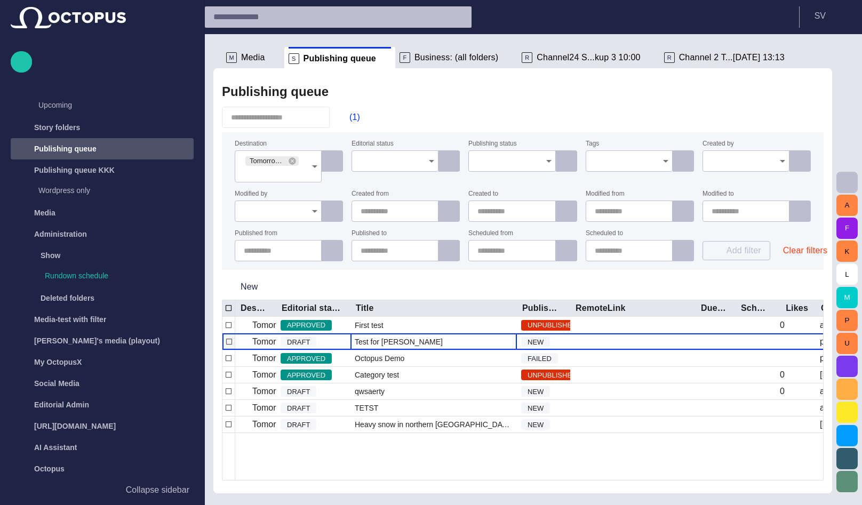
click at [409, 341] on div "Test for [PERSON_NAME]" at bounding box center [433, 342] width 166 height 16
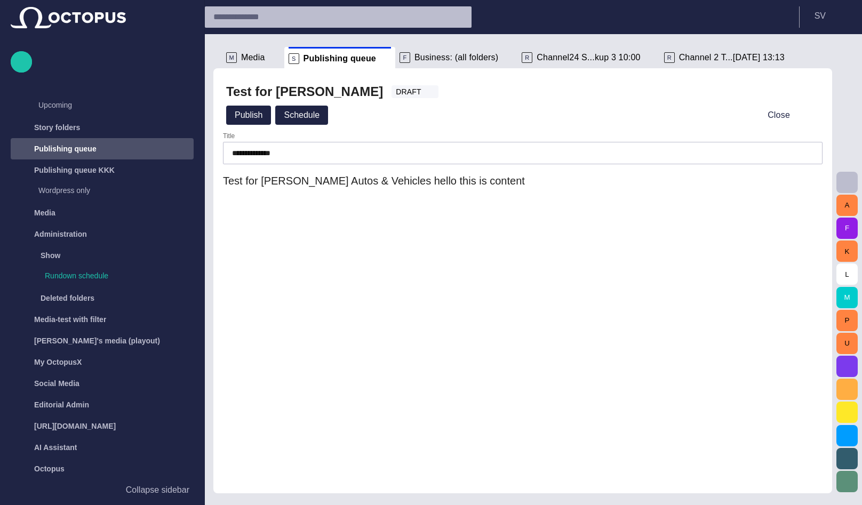
click at [797, 93] on div "Test for [PERSON_NAME] DRAFT" at bounding box center [522, 91] width 593 height 21
click at [807, 91] on span "button" at bounding box center [808, 91] width 11 height 11
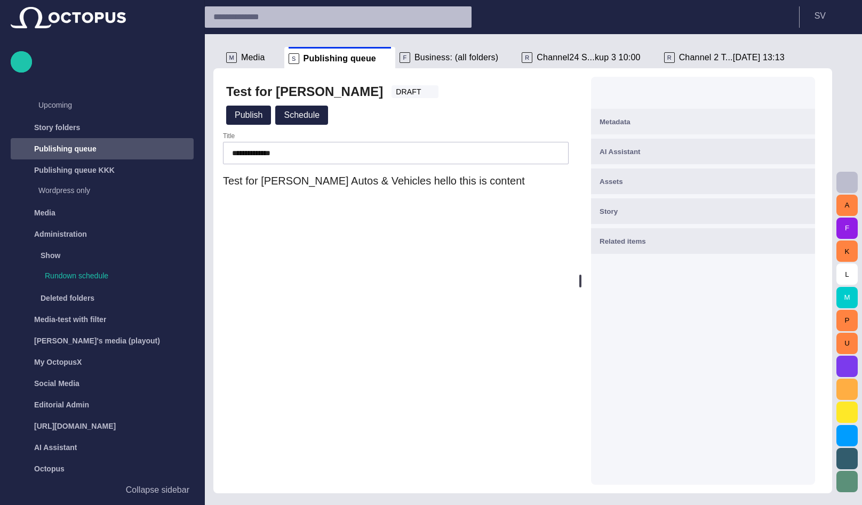
click at [697, 125] on div "Metadata" at bounding box center [702, 121] width 207 height 13
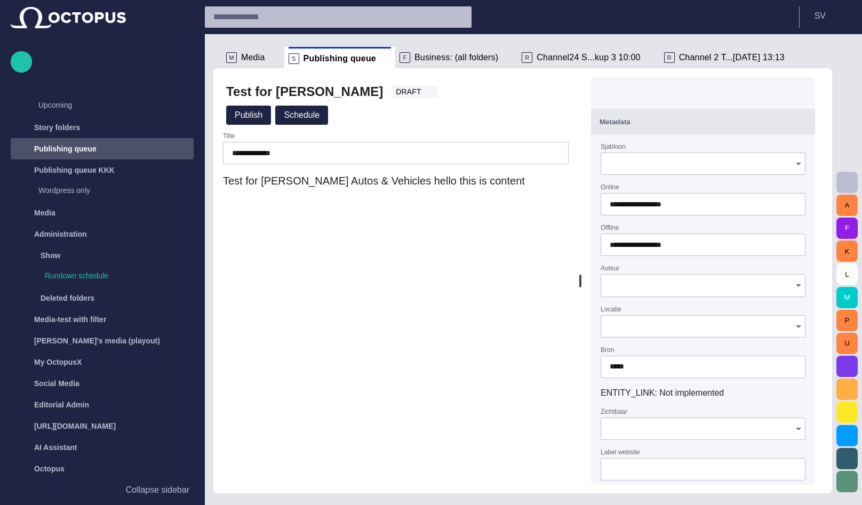
type input "**********"
type input "******"
type input "**"
click at [566, 118] on div "Test for [PERSON_NAME] DRAFT Publish Schedule" at bounding box center [396, 104] width 348 height 47
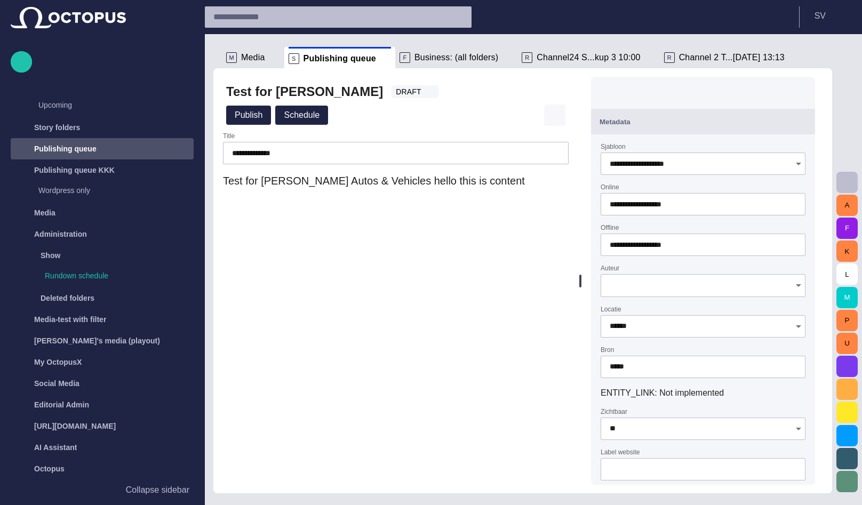
click at [565, 117] on button "button" at bounding box center [554, 114] width 21 height 21
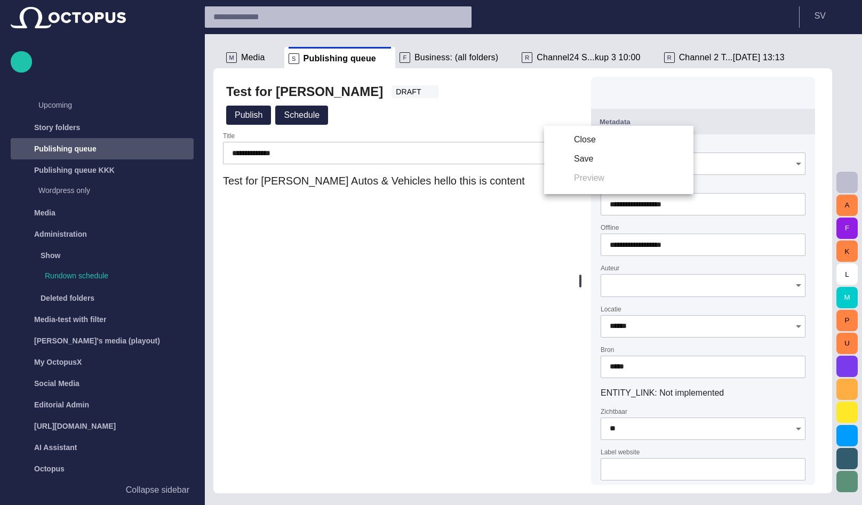
click at [574, 139] on li "Close" at bounding box center [618, 139] width 149 height 19
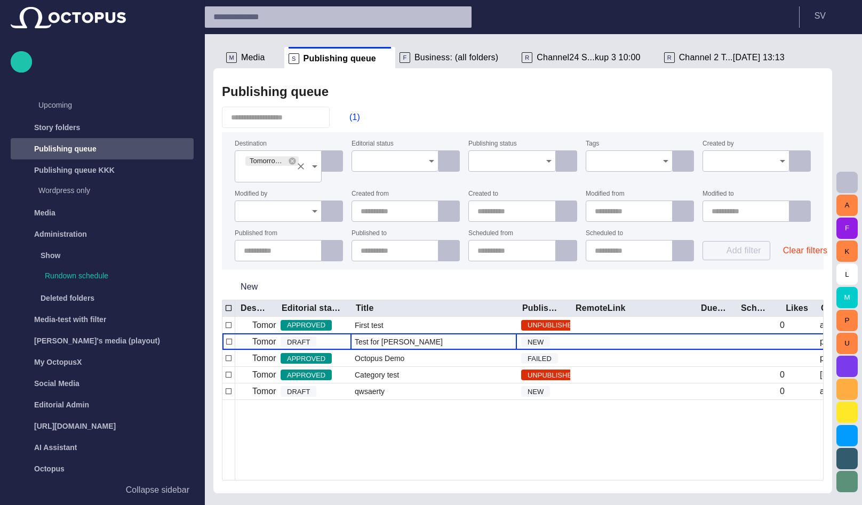
click at [291, 163] on icon at bounding box center [292, 161] width 9 height 9
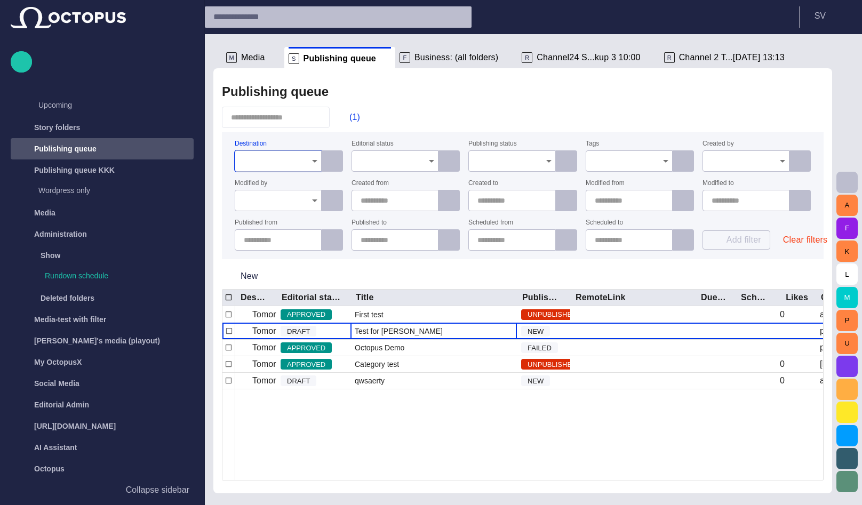
click at [291, 162] on input "Destination" at bounding box center [274, 161] width 61 height 11
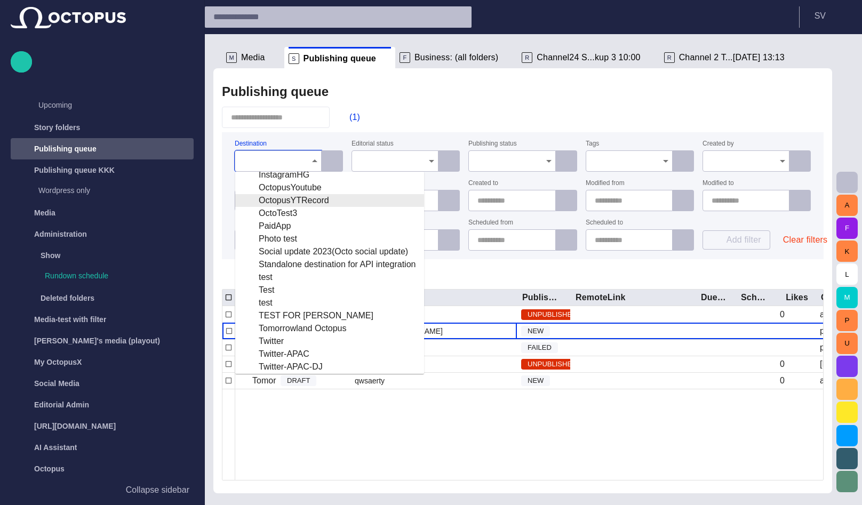
scroll to position [128, 0]
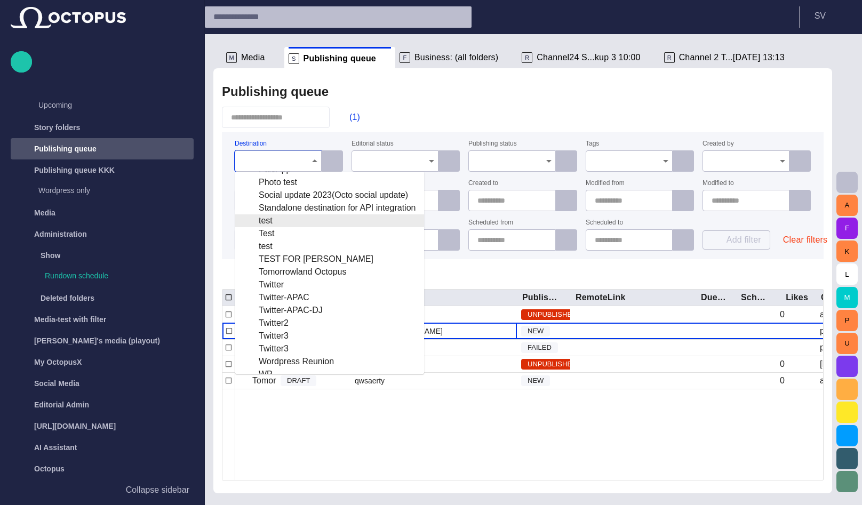
click at [280, 221] on div "test" at bounding box center [330, 220] width 172 height 13
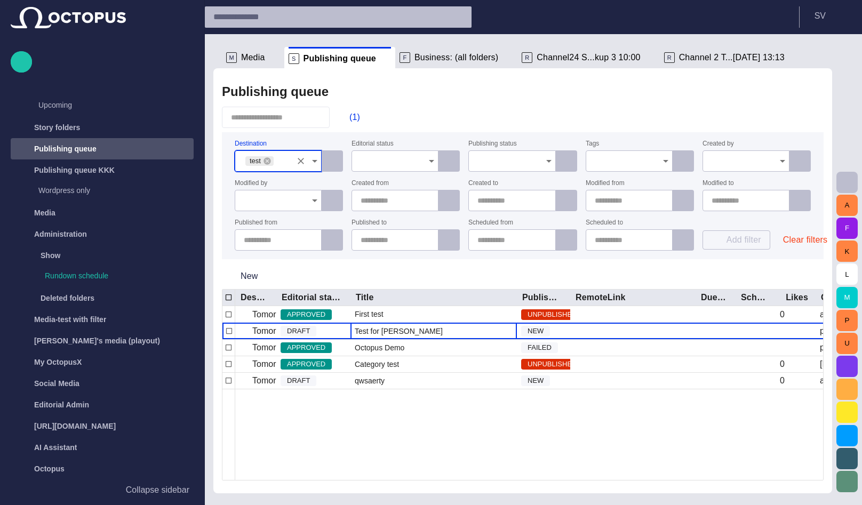
click at [469, 96] on div "Publishing queue" at bounding box center [522, 91] width 601 height 21
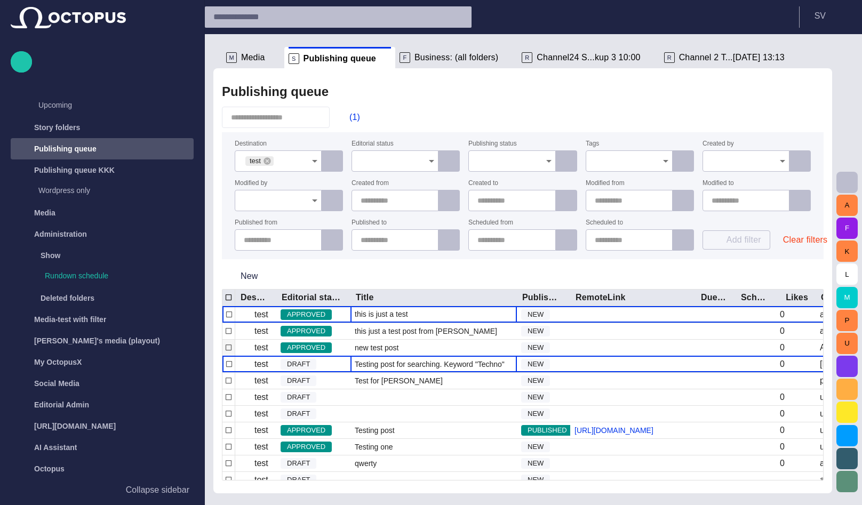
click at [378, 355] on div "test APPROVED this is just a test NEW 0 admin admin [DATE] 09:58 [DATE] 09:58 t…" at bounding box center [698, 430] width 953 height 248
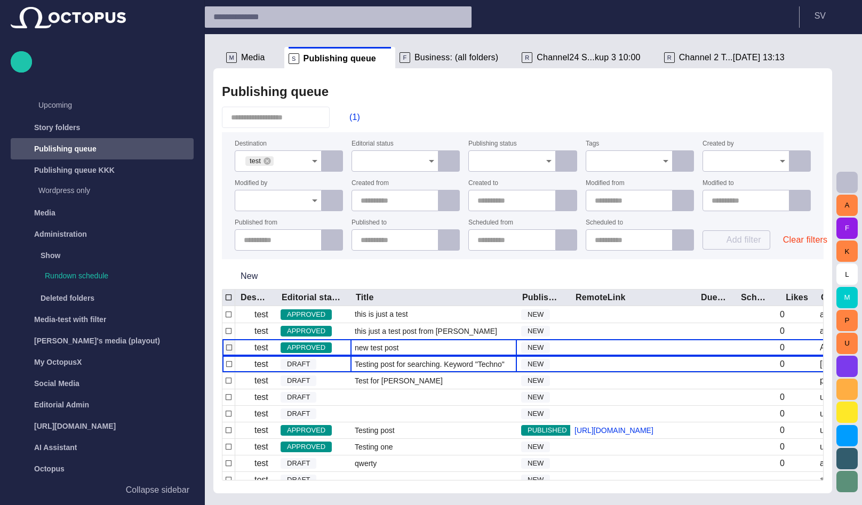
click at [378, 355] on div "new test post" at bounding box center [433, 348] width 166 height 16
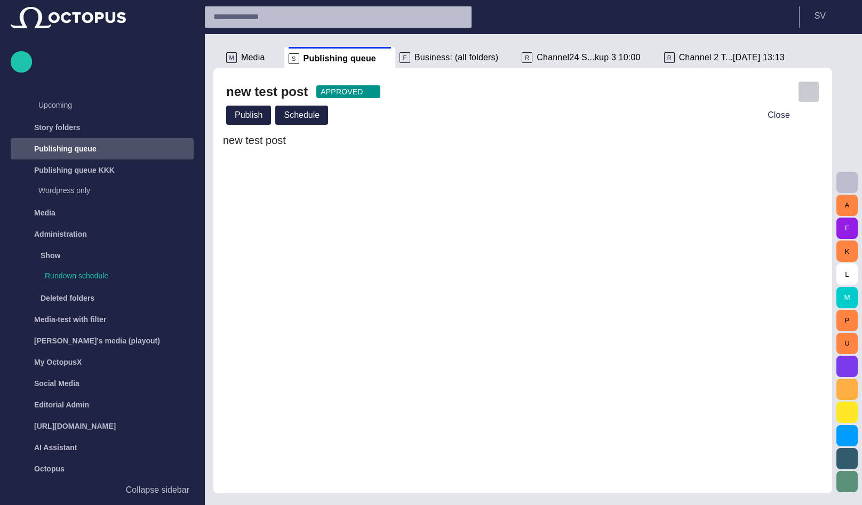
click at [807, 96] on button "button" at bounding box center [808, 91] width 21 height 21
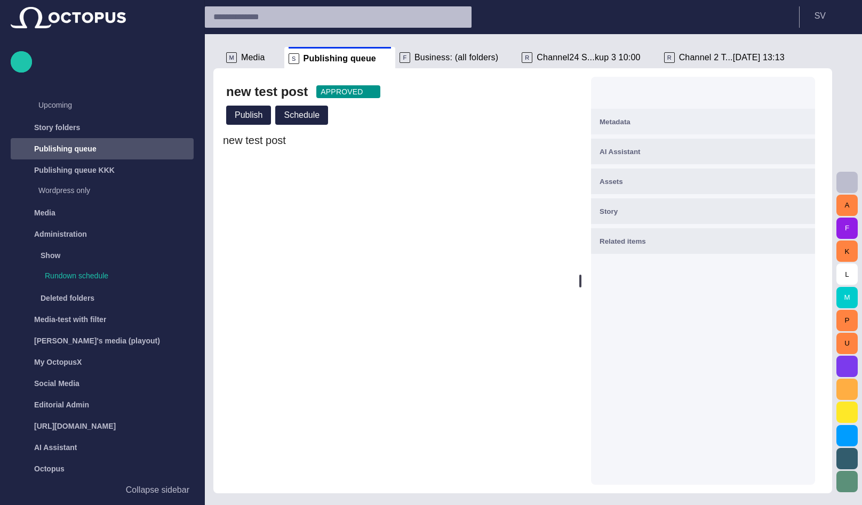
click at [690, 119] on div "Metadata" at bounding box center [702, 121] width 207 height 13
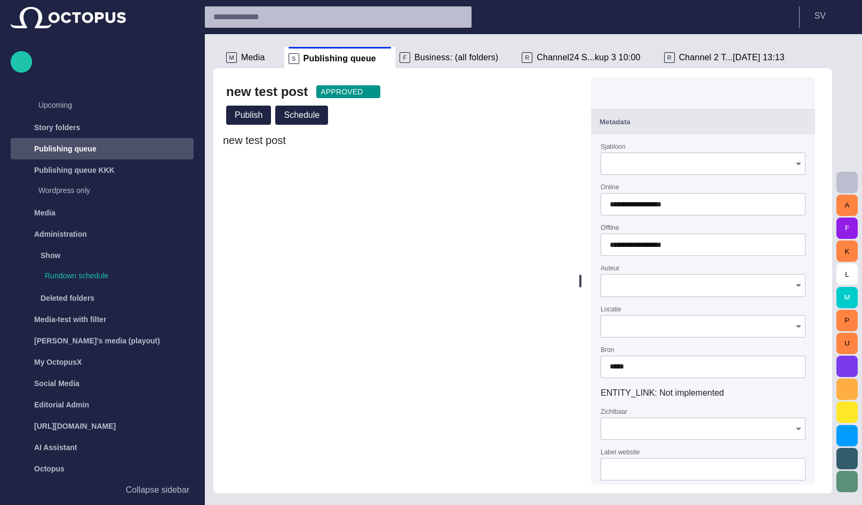
type input "**********"
type input "**"
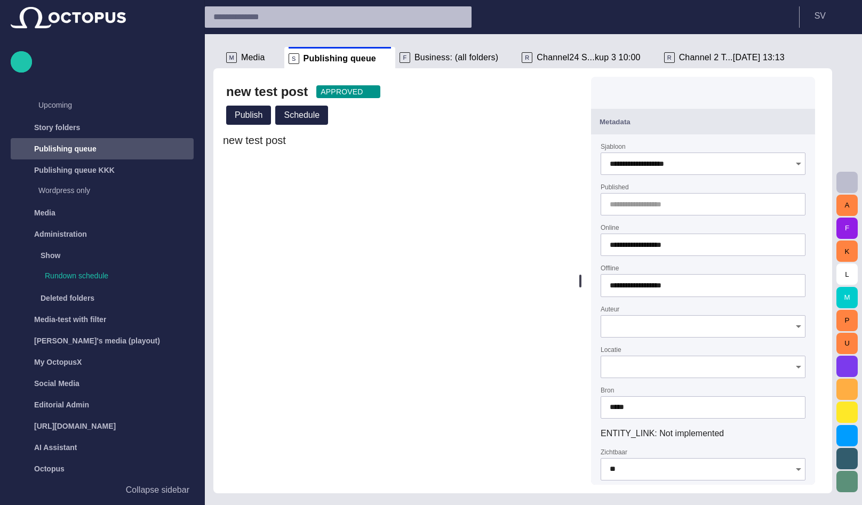
type input "**********"
type input "**"
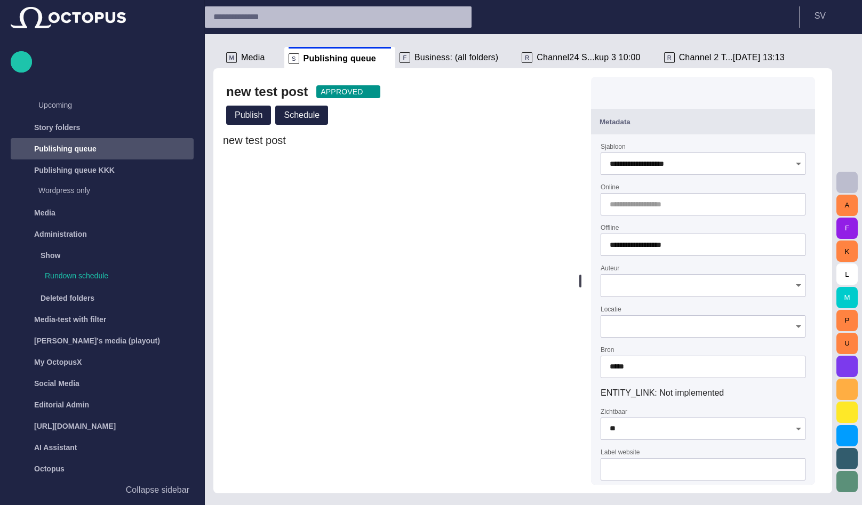
type input "**********"
